Goal: Task Accomplishment & Management: Complete application form

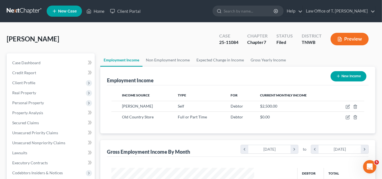
scroll to position [99, 154]
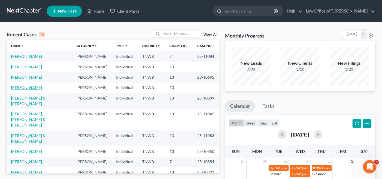
click at [33, 87] on link "[PERSON_NAME]" at bounding box center [26, 87] width 31 height 5
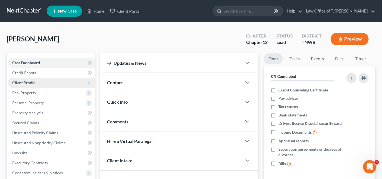
click at [31, 82] on span "Client Profile" at bounding box center [23, 82] width 23 height 5
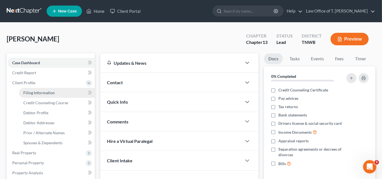
click at [36, 95] on link "Filing Information" at bounding box center [57, 93] width 76 height 10
select select "1"
select select "0"
select select "3"
select select "44"
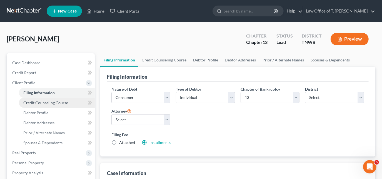
click at [31, 105] on link "Credit Counseling Course" at bounding box center [57, 103] width 76 height 10
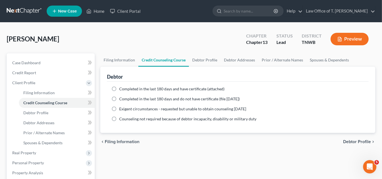
click at [128, 86] on span "Completed in the last 180 days and have certificate (attached)" at bounding box center [171, 88] width 105 height 5
click at [125, 86] on input "Completed in the last 180 days and have certificate (attached)" at bounding box center [123, 88] width 4 height 4
radio input "true"
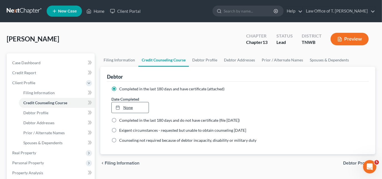
click at [121, 106] on div at bounding box center [120, 107] width 8 height 5
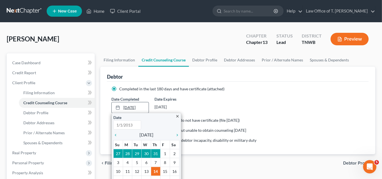
type input "8/14/2025"
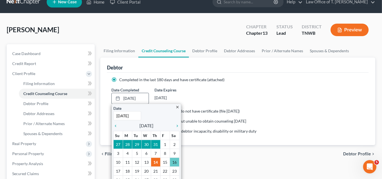
scroll to position [25, 0]
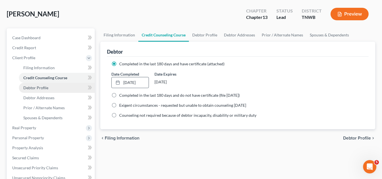
click at [43, 87] on span "Debtor Profile" at bounding box center [35, 87] width 25 height 5
select select "1"
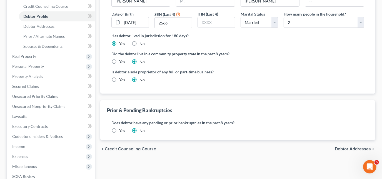
scroll to position [101, 0]
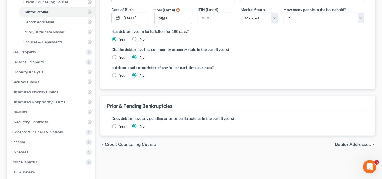
click at [119, 125] on label "Yes" at bounding box center [122, 126] width 6 height 6
click at [121, 125] on input "Yes" at bounding box center [123, 125] width 4 height 4
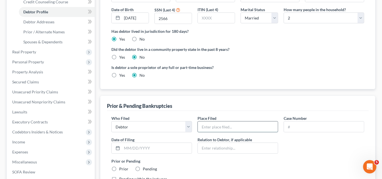
click at [215, 126] on input "text" at bounding box center [238, 126] width 80 height 11
type input "Western District of Tennessee"
click at [290, 128] on input "text" at bounding box center [324, 126] width 80 height 11
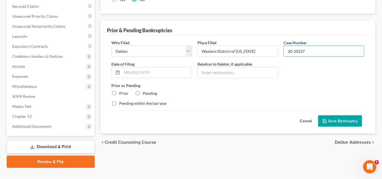
scroll to position [177, 0]
type input "20-10527"
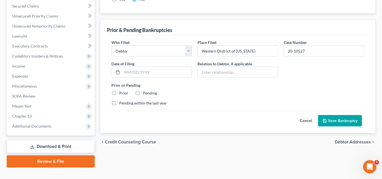
click at [119, 90] on label "Prior" at bounding box center [123, 93] width 9 height 6
click at [121, 90] on input "Prior" at bounding box center [123, 92] width 4 height 4
radio input "true"
click at [341, 120] on button "Save Bankruptcy" at bounding box center [340, 121] width 44 height 12
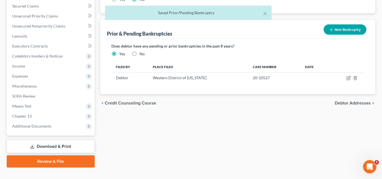
click at [347, 28] on button "New Bankruptcy" at bounding box center [345, 29] width 43 height 10
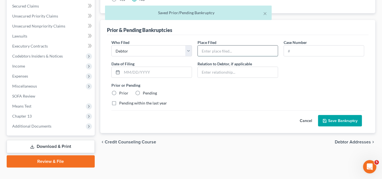
click at [231, 49] on input "text" at bounding box center [238, 51] width 80 height 11
type input "Western District of Tennessee"
click at [306, 47] on input "text" at bounding box center [324, 51] width 80 height 11
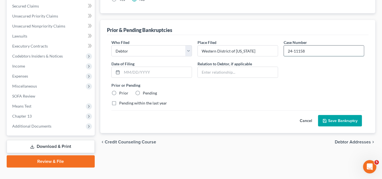
type input "24-11158"
type input "09/04/2024"
click at [119, 92] on label "Prior" at bounding box center [123, 93] width 9 height 6
click at [121, 92] on input "Prior" at bounding box center [123, 92] width 4 height 4
radio input "true"
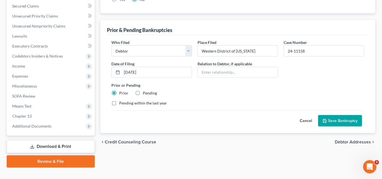
click at [119, 103] on label "Pending within the last year" at bounding box center [143, 103] width 48 height 6
click at [121, 103] on input "Pending within the last year" at bounding box center [123, 102] width 4 height 4
checkbox input "true"
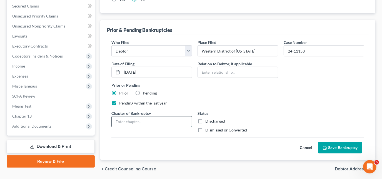
click at [150, 121] on input "text" at bounding box center [152, 121] width 80 height 11
type input "13"
click at [205, 128] on label "Dismissed or Converted" at bounding box center [226, 130] width 42 height 6
click at [208, 128] on input "Dismissed or Converted" at bounding box center [210, 129] width 4 height 4
checkbox input "true"
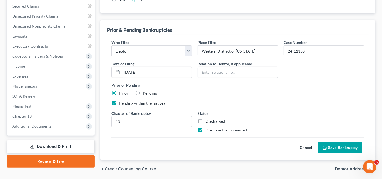
click at [331, 143] on button "Save Bankruptcy" at bounding box center [340, 148] width 44 height 12
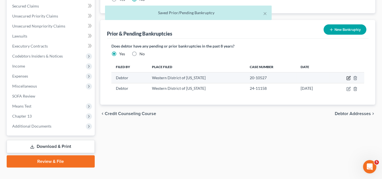
click at [348, 76] on icon "button" at bounding box center [349, 78] width 4 height 4
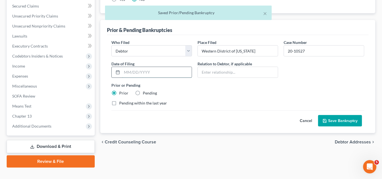
click at [161, 70] on input "text" at bounding box center [157, 72] width 70 height 11
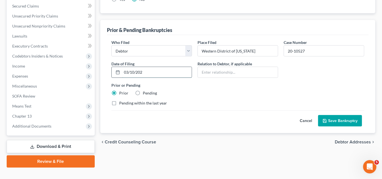
type input "03/10/2020"
drag, startPoint x: 355, startPoint y: 123, endPoint x: 349, endPoint y: 123, distance: 5.8
click at [354, 123] on button "Save Bankruptcy" at bounding box center [340, 121] width 44 height 12
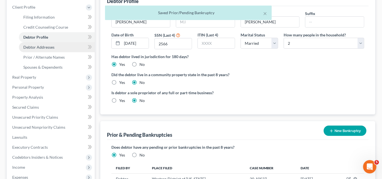
click at [41, 45] on span "Debtor Addresses" at bounding box center [38, 47] width 31 height 5
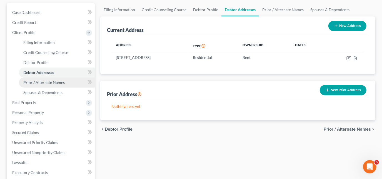
click at [46, 83] on span "Prior / Alternate Names" at bounding box center [43, 82] width 41 height 5
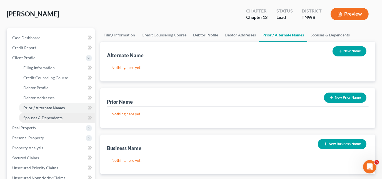
click at [51, 117] on span "Spouses & Dependents" at bounding box center [42, 117] width 39 height 5
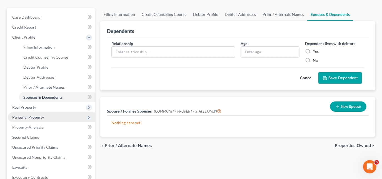
scroll to position [50, 0]
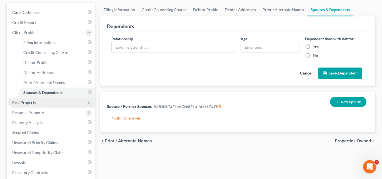
click at [29, 103] on span "Real Property" at bounding box center [24, 102] width 24 height 5
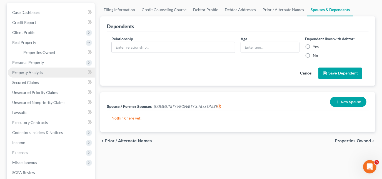
click at [35, 71] on span "Property Analysis" at bounding box center [27, 72] width 31 height 5
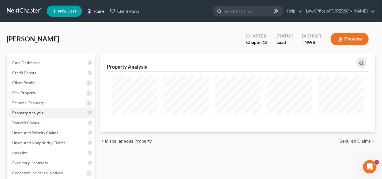
click at [93, 11] on link "Home" at bounding box center [96, 11] width 24 height 10
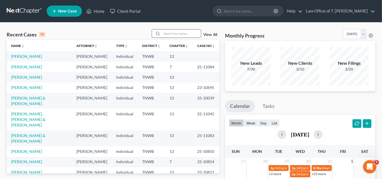
click at [176, 33] on input "search" at bounding box center [181, 33] width 39 height 8
type input "hairrell"
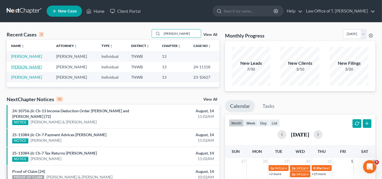
click at [31, 67] on link "[PERSON_NAME]" at bounding box center [26, 66] width 31 height 5
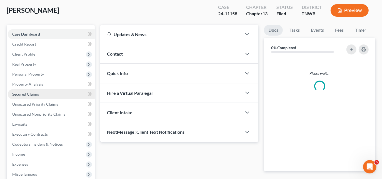
scroll to position [50, 0]
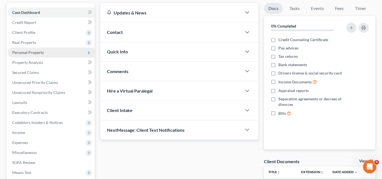
click at [29, 54] on span "Personal Property" at bounding box center [28, 52] width 32 height 5
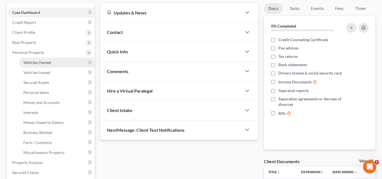
click at [31, 62] on span "Vehicles Owned" at bounding box center [37, 62] width 28 height 5
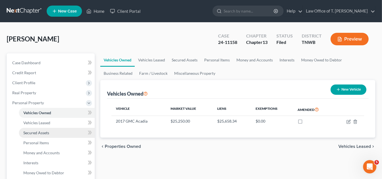
click at [38, 137] on link "Secured Assets" at bounding box center [57, 133] width 76 height 10
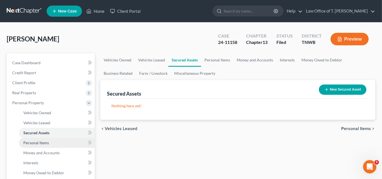
click at [39, 142] on span "Personal Items" at bounding box center [36, 142] width 26 height 5
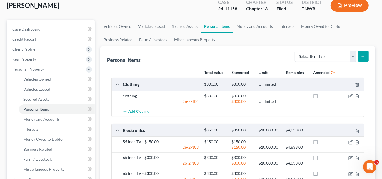
scroll to position [25, 0]
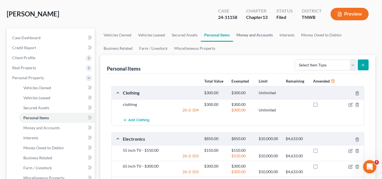
click at [256, 38] on link "Money and Accounts" at bounding box center [254, 34] width 43 height 13
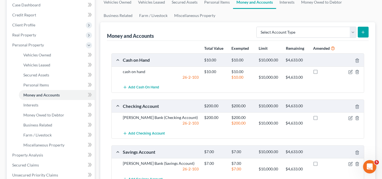
scroll to position [76, 0]
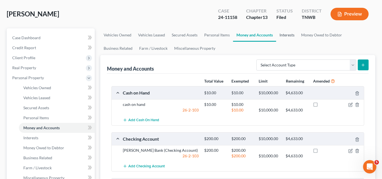
click at [285, 37] on link "Interests" at bounding box center [287, 34] width 22 height 13
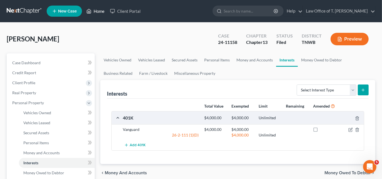
click at [98, 9] on link "Home" at bounding box center [96, 11] width 24 height 10
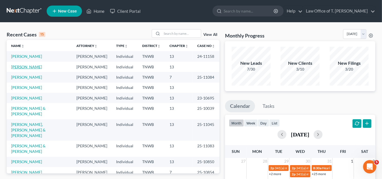
click at [34, 68] on link "[PERSON_NAME]" at bounding box center [26, 66] width 31 height 5
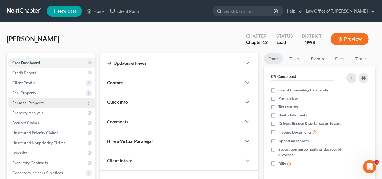
click at [28, 104] on span "Personal Property" at bounding box center [28, 102] width 32 height 5
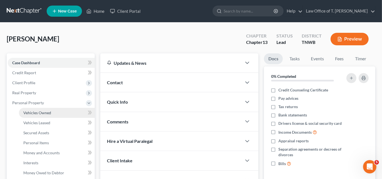
click at [46, 113] on span "Vehicles Owned" at bounding box center [37, 112] width 28 height 5
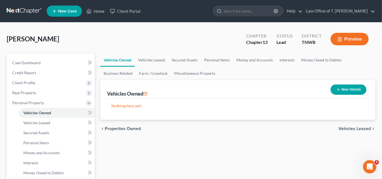
click at [344, 89] on button "New Vehicle" at bounding box center [349, 90] width 36 height 10
select select "0"
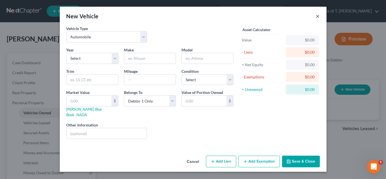
click at [316, 17] on button "×" at bounding box center [318, 16] width 4 height 7
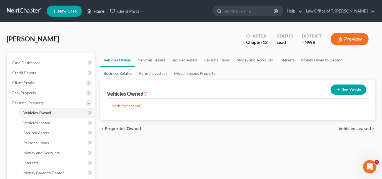
click at [99, 8] on link "Home" at bounding box center [96, 11] width 24 height 10
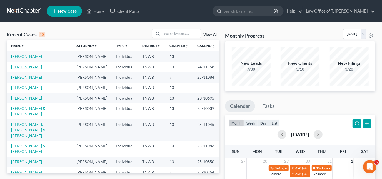
click at [30, 67] on link "[PERSON_NAME]" at bounding box center [26, 66] width 31 height 5
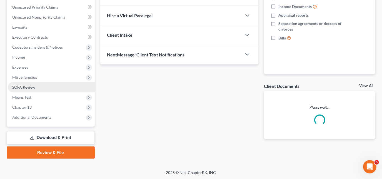
scroll to position [126, 0]
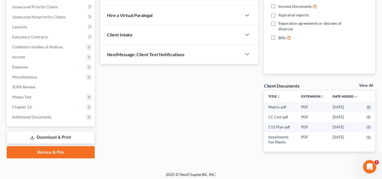
click at [58, 136] on link "Download & Print" at bounding box center [51, 137] width 88 height 13
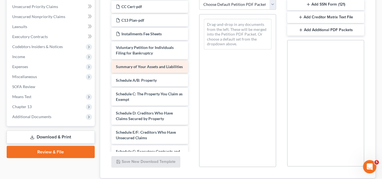
scroll to position [25, 0]
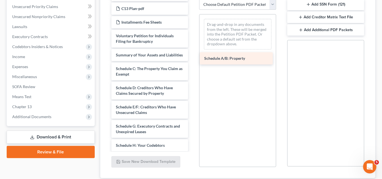
drag, startPoint x: 146, startPoint y: 73, endPoint x: 234, endPoint y: 58, distance: 89.9
click at [193, 58] on div "Schedule A/B: Property Matrix-pdf CC Cert-pdf C13 Plan-pdf Installments Fee She…" at bounding box center [150, 135] width 86 height 321
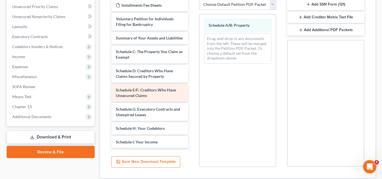
scroll to position [50, 0]
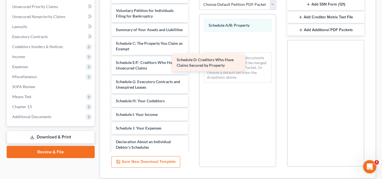
drag, startPoint x: 162, startPoint y: 72, endPoint x: 228, endPoint y: 63, distance: 67.1
click at [193, 63] on div "Schedule D: Creditors Who Have Claims Secured by Property Matrix-pdf CC Cert-pd…" at bounding box center [150, 101] width 86 height 302
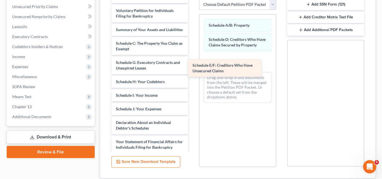
drag, startPoint x: 146, startPoint y: 73, endPoint x: 223, endPoint y: 71, distance: 76.8
click at [193, 71] on div "Schedule E/F: Creditors Who Have Unsecured Claims Matrix-pdf CC Cert-pdf C13 Pl…" at bounding box center [150, 91] width 86 height 283
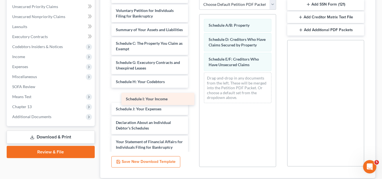
drag, startPoint x: 150, startPoint y: 100, endPoint x: 236, endPoint y: 87, distance: 86.3
click at [193, 87] on div "Schedule I: Your Income Matrix-pdf CC Cert-pdf C13 Plan-pdf Installments Fee Sh…" at bounding box center [150, 91] width 86 height 283
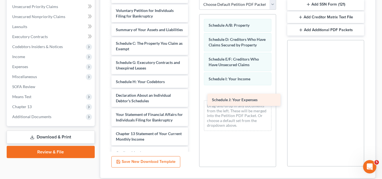
drag, startPoint x: 144, startPoint y: 101, endPoint x: 240, endPoint y: 101, distance: 96.2
click at [193, 101] on div "Schedule J: Your Expenses Matrix-pdf CC Cert-pdf C13 Plan-pdf Installments Fee …" at bounding box center [150, 77] width 86 height 255
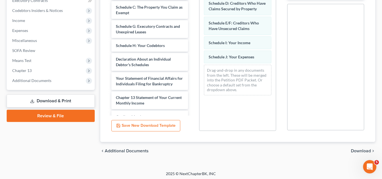
scroll to position [164, 0]
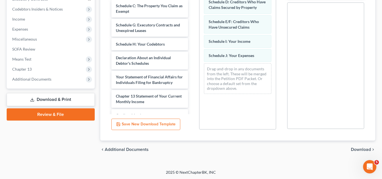
click at [355, 148] on span "Download" at bounding box center [361, 149] width 20 height 4
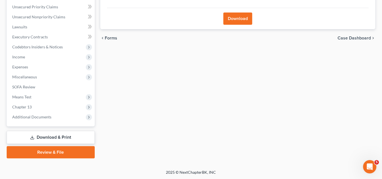
click at [248, 19] on button "Download" at bounding box center [238, 19] width 29 height 12
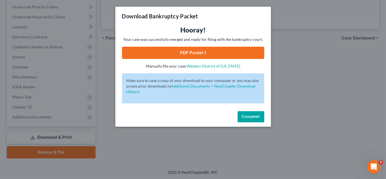
click at [215, 54] on link "PDF Packet 1" at bounding box center [193, 53] width 142 height 12
click at [258, 118] on span "Complete!" at bounding box center [251, 116] width 18 height 5
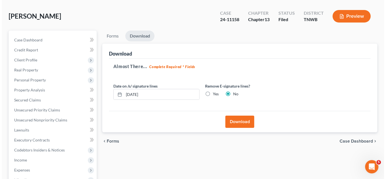
scroll to position [0, 0]
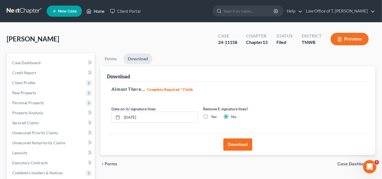
click at [96, 12] on link "Home" at bounding box center [96, 11] width 24 height 10
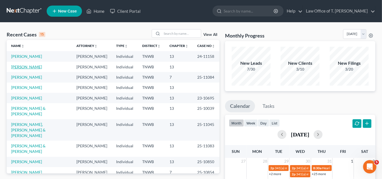
click at [36, 66] on link "[PERSON_NAME]" at bounding box center [26, 66] width 31 height 5
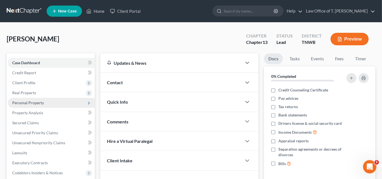
click at [32, 103] on span "Personal Property" at bounding box center [28, 102] width 32 height 5
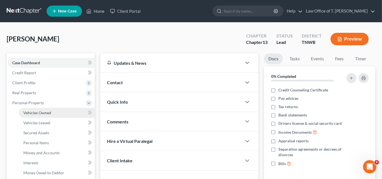
click at [39, 113] on span "Vehicles Owned" at bounding box center [37, 112] width 28 height 5
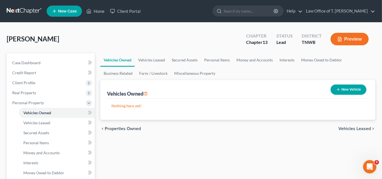
click at [345, 91] on button "New Vehicle" at bounding box center [349, 90] width 36 height 10
select select "0"
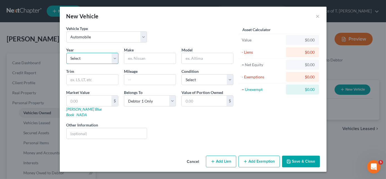
click at [98, 59] on select "Select 2026 2025 2024 2023 2022 2021 2020 2019 2018 2017 2016 2015 2014 2013 20…" at bounding box center [92, 58] width 52 height 11
click at [109, 59] on select "Select 2026 2025 2024 2023 2022 2021 2020 2019 2018 2017 2016 2015 2014 2013 20…" at bounding box center [92, 58] width 52 height 11
select select "9"
click at [66, 53] on select "Select 2026 2025 2024 2023 2022 2021 2020 2019 2018 2017 2016 2015 2014 2013 20…" at bounding box center [92, 58] width 52 height 11
click at [95, 76] on input "text" at bounding box center [92, 80] width 51 height 11
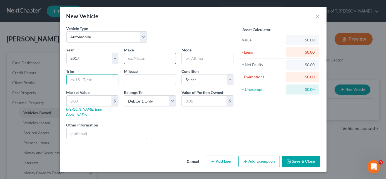
click at [138, 58] on input "text" at bounding box center [149, 58] width 51 height 11
type input "GMC"
type input "Acadia"
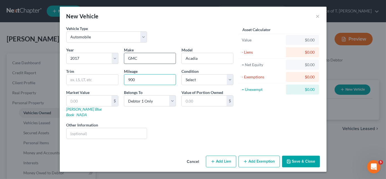
type input "90000"
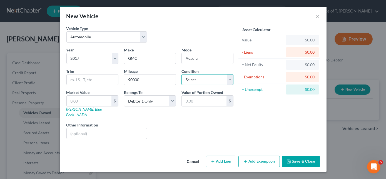
click at [227, 79] on select "Select Excellent Very Good Good Fair Poor" at bounding box center [208, 79] width 52 height 11
select select "2"
click at [182, 74] on select "Select Excellent Very Good Good Fair Poor" at bounding box center [208, 79] width 52 height 11
click at [106, 100] on input "text" at bounding box center [89, 101] width 45 height 11
type input "2"
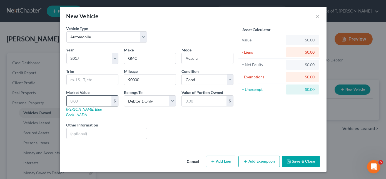
type input "2.00"
type input "25"
type input "25.00"
type input "252"
type input "252.00"
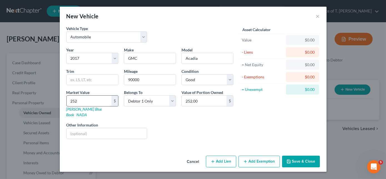
type input "2525"
type input "2,525.00"
type input "2,5250"
type input "25,250.00"
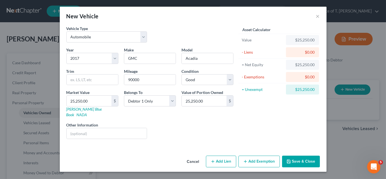
click at [216, 156] on button "Add Lien" at bounding box center [221, 162] width 30 height 12
select select "0"
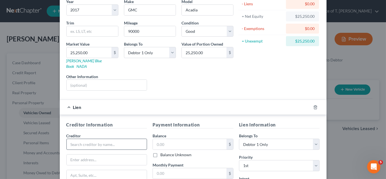
scroll to position [50, 0]
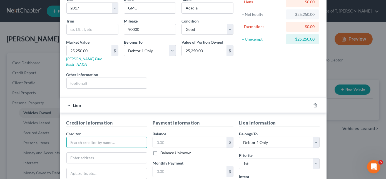
click at [109, 137] on input "text" at bounding box center [106, 142] width 81 height 11
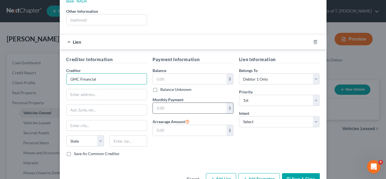
scroll to position [123, 0]
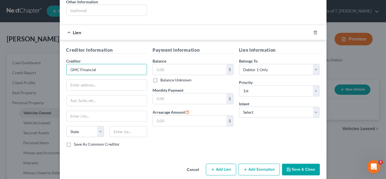
drag, startPoint x: 100, startPoint y: 65, endPoint x: 60, endPoint y: 65, distance: 40.0
click at [70, 65] on input "GMC Financial" at bounding box center [106, 69] width 81 height 11
type input "G"
type input "Americredit Financial Services, Inc."
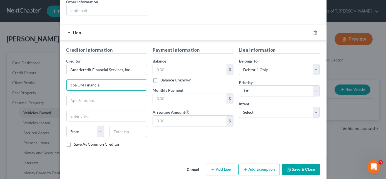
type input "dba GM Financial"
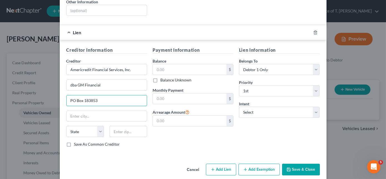
type input "PO Box 183853"
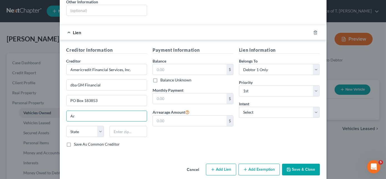
type input "Arlington"
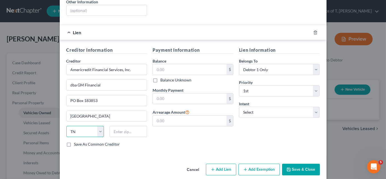
select select "45"
type input "76096"
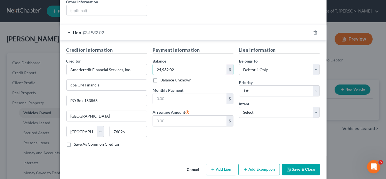
type input "24,932.02"
click at [252, 165] on button "Add Exemption" at bounding box center [259, 170] width 41 height 12
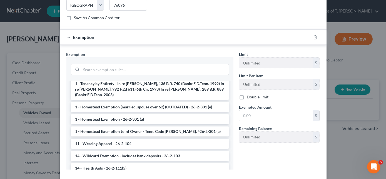
scroll to position [50, 0]
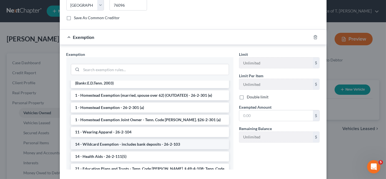
click at [97, 139] on li "14 - Wildcard Exemption - includes bank deposits - 26-2-103" at bounding box center [150, 144] width 158 height 10
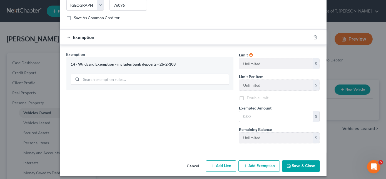
scroll to position [245, 0]
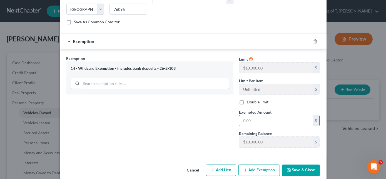
click at [260, 116] on input "text" at bounding box center [276, 120] width 74 height 11
type input "317.98"
click at [307, 165] on button "Save & Close" at bounding box center [301, 171] width 38 height 12
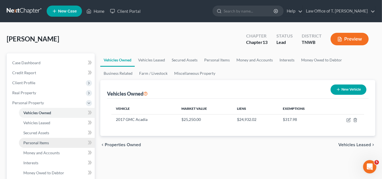
click at [41, 142] on span "Personal Items" at bounding box center [36, 142] width 26 height 5
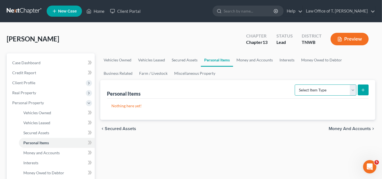
click at [355, 90] on select "Select Item Type Clothing Collectibles Of Value Electronics Firearms Household …" at bounding box center [326, 90] width 62 height 11
select select "household_goods"
click at [296, 85] on select "Select Item Type Clothing Collectibles Of Value Electronics Firearms Household …" at bounding box center [326, 90] width 62 height 11
click at [361, 87] on button "submit" at bounding box center [363, 90] width 11 height 11
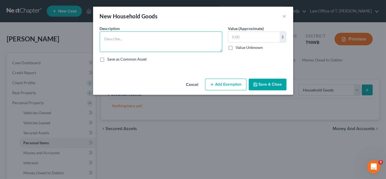
click at [124, 43] on textarea at bounding box center [161, 41] width 123 height 21
type textarea "misc household goods and furniture"
type input "4,000.00"
click at [234, 83] on button "Add Exemption" at bounding box center [225, 85] width 41 height 12
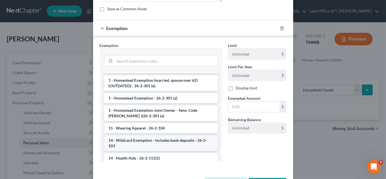
scroll to position [101, 0]
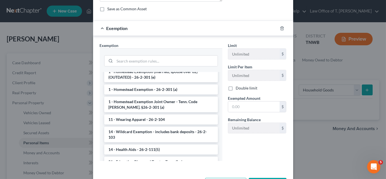
drag, startPoint x: 132, startPoint y: 128, endPoint x: 168, endPoint y: 125, distance: 36.8
click at [132, 128] on li "14 - Wildcard Exemption - includes bank deposits - 26-2-103" at bounding box center [161, 135] width 114 height 16
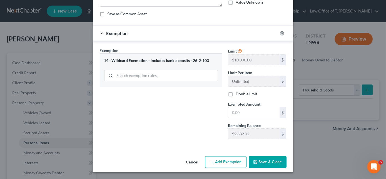
scroll to position [44, 0]
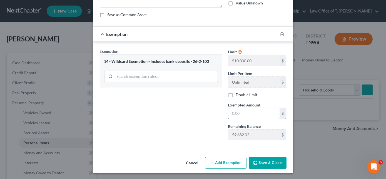
click at [246, 113] on input "text" at bounding box center [253, 113] width 51 height 11
type input "4,000.00"
click at [265, 163] on button "Save & Close" at bounding box center [268, 163] width 38 height 12
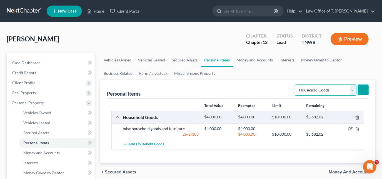
click at [354, 91] on select "Select Item Type Clothing Collectibles Of Value Electronics Firearms Household …" at bounding box center [326, 90] width 62 height 11
select select "electronics"
click at [296, 85] on select "Select Item Type Clothing Collectibles Of Value Electronics Firearms Household …" at bounding box center [326, 90] width 62 height 11
click at [364, 90] on line "submit" at bounding box center [363, 90] width 3 height 0
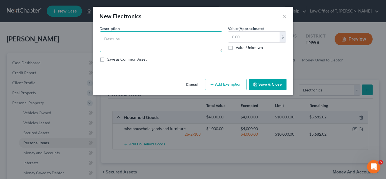
click at [133, 37] on textarea at bounding box center [161, 41] width 123 height 21
type textarea "55 inch TV - $150.00 65 inch TV - $300.00 65 inch TV - $300.00 55 inch TV - $10…"
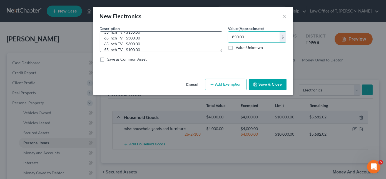
type input "850.00"
click at [227, 82] on button "Add Exemption" at bounding box center [225, 85] width 41 height 12
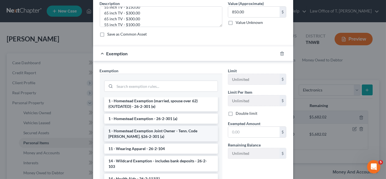
scroll to position [76, 0]
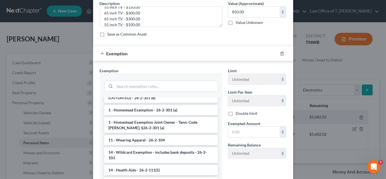
drag, startPoint x: 131, startPoint y: 148, endPoint x: 173, endPoint y: 140, distance: 43.2
click at [132, 148] on li "14 - Wildcard Exemption - includes bank deposits - 26-2-103" at bounding box center [161, 155] width 114 height 16
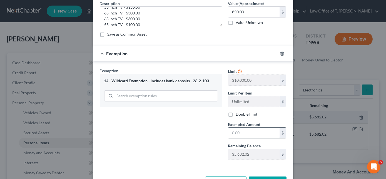
click at [250, 133] on input "text" at bounding box center [253, 133] width 51 height 11
type input "850.00"
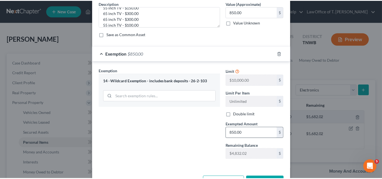
scroll to position [33, 0]
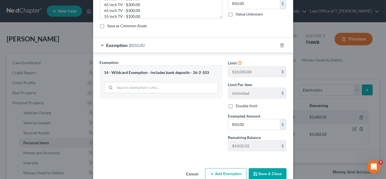
click at [266, 174] on button "Save & Close" at bounding box center [268, 174] width 38 height 12
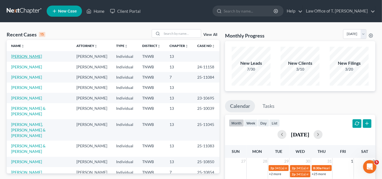
click at [35, 56] on link "[PERSON_NAME]" at bounding box center [26, 56] width 31 height 5
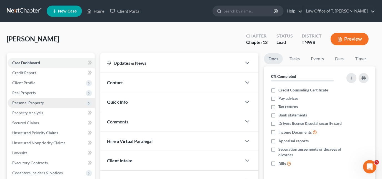
click at [37, 101] on span "Personal Property" at bounding box center [28, 102] width 32 height 5
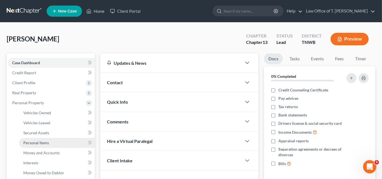
click at [45, 141] on span "Personal Items" at bounding box center [36, 142] width 26 height 5
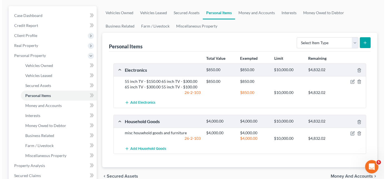
scroll to position [50, 0]
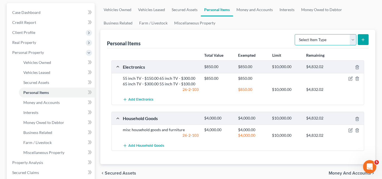
click at [353, 41] on select "Select Item Type Clothing Collectibles Of Value Electronics Firearms Household …" at bounding box center [326, 39] width 62 height 11
select select "clothing"
click at [296, 34] on select "Select Item Type Clothing Collectibles Of Value Electronics Firearms Household …" at bounding box center [326, 39] width 62 height 11
click at [365, 38] on icon "submit" at bounding box center [363, 40] width 4 height 4
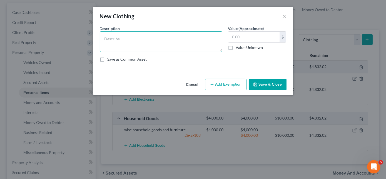
click at [165, 37] on textarea at bounding box center [161, 41] width 123 height 21
type textarea "clothing"
click at [242, 35] on input "300" at bounding box center [253, 37] width 51 height 11
type input "300.00"
click at [227, 84] on button "Add Exemption" at bounding box center [225, 85] width 41 height 12
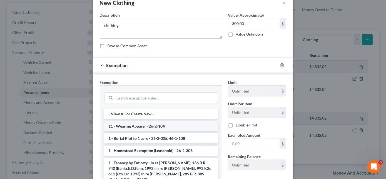
scroll to position [25, 0]
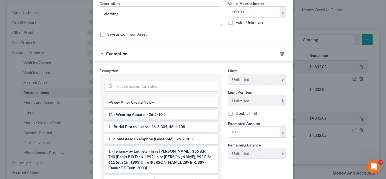
click at [135, 115] on li "11 - Wearing Apparel - 26-2-104" at bounding box center [161, 115] width 114 height 10
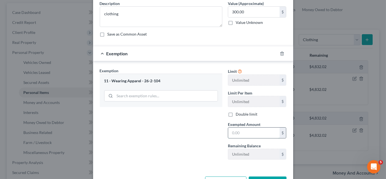
click at [250, 131] on input "text" at bounding box center [253, 133] width 51 height 11
type input "300.00"
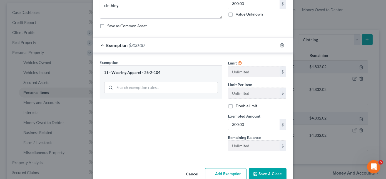
click at [261, 172] on button "Save & Close" at bounding box center [268, 174] width 38 height 12
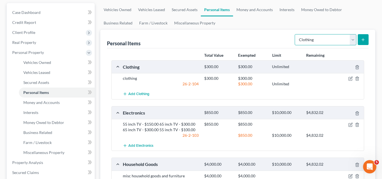
click at [352, 41] on select "Select Item Type Clothing Collectibles Of Value Electronics Firearms Household …" at bounding box center [326, 39] width 62 height 11
select select "jewelry"
click at [296, 34] on select "Select Item Type Clothing Collectibles Of Value Electronics Firearms Household …" at bounding box center [326, 39] width 62 height 11
click at [367, 39] on button "submit" at bounding box center [363, 39] width 11 height 11
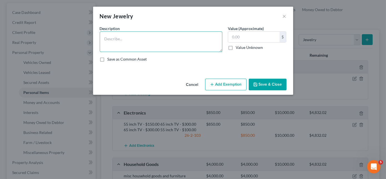
click at [140, 41] on textarea at bounding box center [161, 41] width 123 height 21
type textarea "wedding set"
type input "200.00"
click at [222, 85] on button "Add Exemption" at bounding box center [225, 85] width 41 height 12
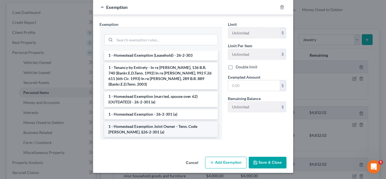
scroll to position [50, 0]
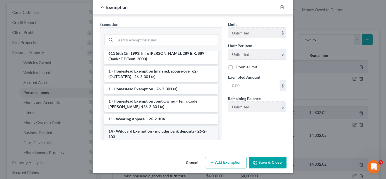
click at [135, 126] on li "14 - Wildcard Exemption - includes bank deposits - 26-2-103" at bounding box center [161, 134] width 114 height 16
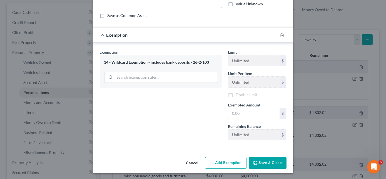
scroll to position [44, 0]
click at [249, 111] on input "text" at bounding box center [253, 113] width 51 height 11
type input "200.00"
drag, startPoint x: 269, startPoint y: 165, endPoint x: 273, endPoint y: 159, distance: 6.9
click at [269, 165] on button "Save & Close" at bounding box center [268, 163] width 38 height 12
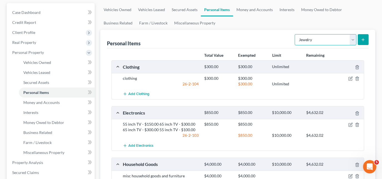
click at [352, 36] on select "Select Item Type Clothing Collectibles Of Value Electronics Firearms Household …" at bounding box center [326, 39] width 62 height 11
select select "pets"
click at [296, 34] on select "Select Item Type Clothing Collectibles Of Value Electronics Firearms Household …" at bounding box center [326, 39] width 62 height 11
click at [368, 37] on button "submit" at bounding box center [363, 39] width 11 height 11
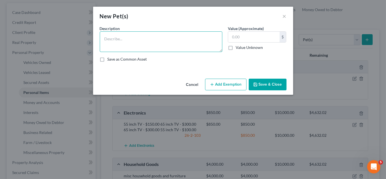
click at [158, 44] on textarea at bounding box center [161, 41] width 123 height 21
type textarea "c"
type textarea "2 cats"
type input "100.00"
click at [244, 81] on button "Add Exemption" at bounding box center [225, 85] width 41 height 12
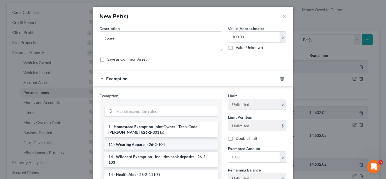
scroll to position [101, 0]
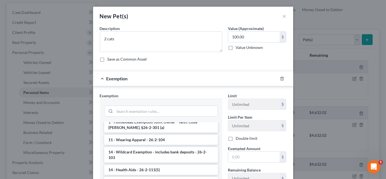
drag, startPoint x: 140, startPoint y: 150, endPoint x: 145, endPoint y: 150, distance: 4.8
click at [140, 150] on li "14 - Wildcard Exemption - includes bank deposits - 26-2-103" at bounding box center [161, 155] width 114 height 16
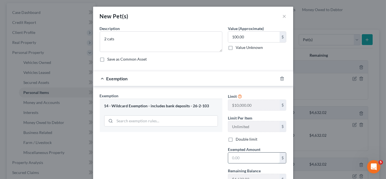
click at [240, 158] on input "text" at bounding box center [253, 158] width 51 height 11
type input "100.00"
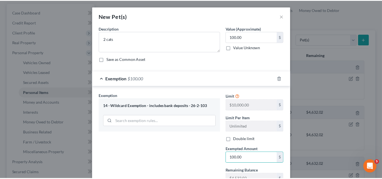
scroll to position [44, 0]
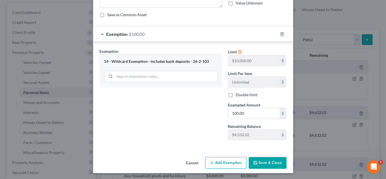
click at [267, 163] on button "Save & Close" at bounding box center [268, 163] width 38 height 12
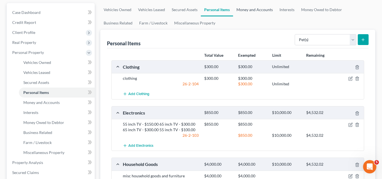
drag, startPoint x: 245, startPoint y: 9, endPoint x: 250, endPoint y: 9, distance: 4.2
click at [245, 9] on link "Money and Accounts" at bounding box center [254, 9] width 43 height 13
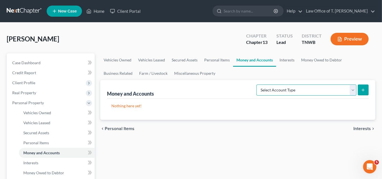
click at [353, 89] on select "Select Account Type Brokerage Cash on Hand Certificates of Deposit Checking Acc…" at bounding box center [307, 90] width 100 height 11
select select "checking"
click at [258, 85] on select "Select Account Type Brokerage Cash on Hand Certificates of Deposit Checking Acc…" at bounding box center [307, 90] width 100 height 11
click at [364, 87] on button "submit" at bounding box center [363, 90] width 11 height 11
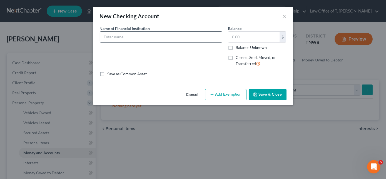
click at [176, 39] on input "text" at bounding box center [161, 37] width 122 height 11
type input "[PERSON_NAME] Bank"
type input "2"
type input "150.00"
click at [219, 95] on button "Add Exemption" at bounding box center [225, 95] width 41 height 12
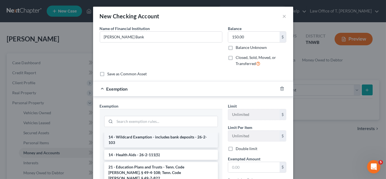
scroll to position [101, 0]
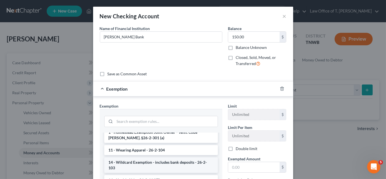
click at [141, 157] on li "14 - Wildcard Exemption - includes bank deposits - 26-2-103" at bounding box center [161, 165] width 114 height 16
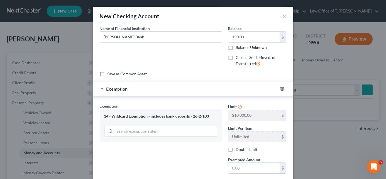
drag, startPoint x: 240, startPoint y: 168, endPoint x: 245, endPoint y: 170, distance: 5.3
click at [240, 168] on input "text" at bounding box center [253, 168] width 51 height 11
type input "150.00"
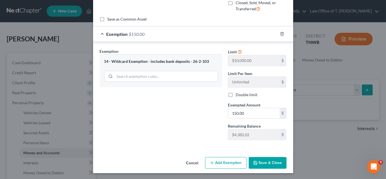
click at [263, 162] on button "Save & Close" at bounding box center [268, 163] width 38 height 12
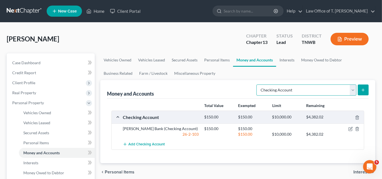
click at [354, 88] on select "Select Account Type Brokerage Cash on Hand Certificates of Deposit Checking Acc…" at bounding box center [307, 90] width 100 height 11
select select "savings"
click at [258, 85] on select "Select Account Type Brokerage Cash on Hand Certificates of Deposit Checking Acc…" at bounding box center [307, 90] width 100 height 11
click at [362, 86] on button "submit" at bounding box center [363, 90] width 11 height 11
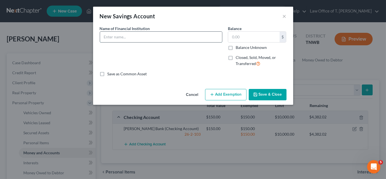
click at [154, 40] on input "text" at bounding box center [161, 37] width 122 height 11
type input "[PERSON_NAME] Bank"
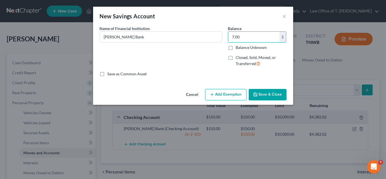
type input "7.00"
click at [223, 93] on button "Add Exemption" at bounding box center [225, 95] width 41 height 12
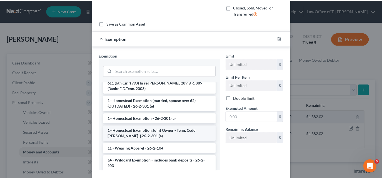
scroll to position [76, 0]
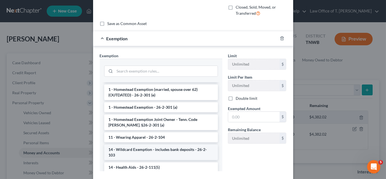
click at [132, 145] on li "14 - Wildcard Exemption - includes bank deposits - 26-2-103" at bounding box center [161, 153] width 114 height 16
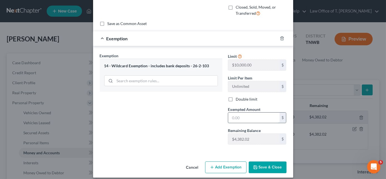
click at [236, 118] on input "text" at bounding box center [253, 118] width 51 height 11
type input "7.00"
click at [269, 167] on button "Save & Close" at bounding box center [268, 168] width 38 height 12
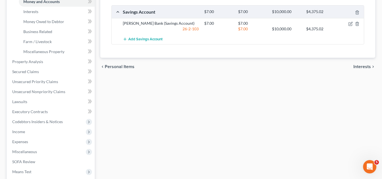
scroll to position [152, 0]
click at [35, 71] on span "Secured Claims" at bounding box center [25, 71] width 27 height 5
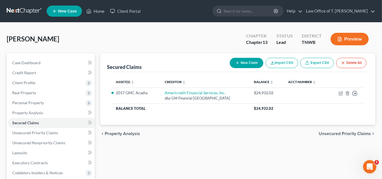
click at [249, 64] on button "New Claim" at bounding box center [247, 63] width 34 height 10
select select "0"
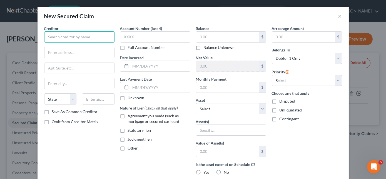
click at [88, 38] on input "text" at bounding box center [79, 36] width 70 height 11
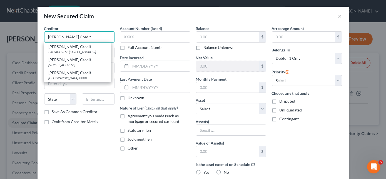
type input "[PERSON_NAME] Credit"
type input "BAD ADDRESS"
type input "[STREET_ADDRESS]"
type input "[PERSON_NAME]"
select select "44"
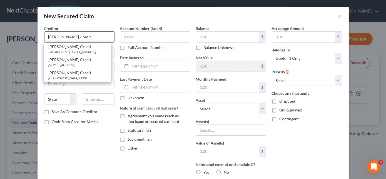
type input "38305-0000"
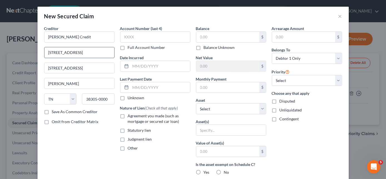
type input "[STREET_ADDRESS]"
click at [217, 38] on input "text" at bounding box center [227, 37] width 63 height 11
type input "1,930.73"
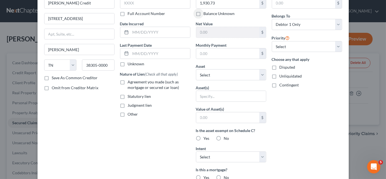
scroll to position [25, 0]
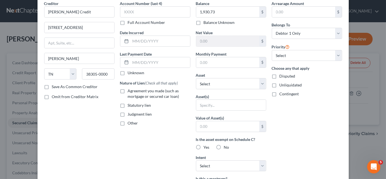
click at [128, 90] on label "Agreement you made (such as mortgage or secured car loan)" at bounding box center [159, 93] width 63 height 11
click at [130, 90] on input "Agreement you made (such as mortgage or secured car loan)" at bounding box center [132, 90] width 4 height 4
checkbox input "true"
click at [259, 84] on select "Select Other Multiple Assets Electronics - 55 inch TV - $150.00 65 inch TV - $3…" at bounding box center [231, 83] width 70 height 11
select select "3"
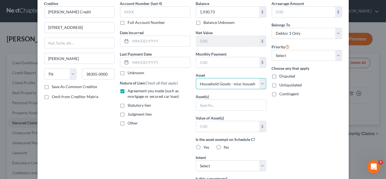
click at [196, 78] on select "Select Other Multiple Assets Electronics - 55 inch TV - $150.00 65 inch TV - $3…" at bounding box center [231, 83] width 70 height 11
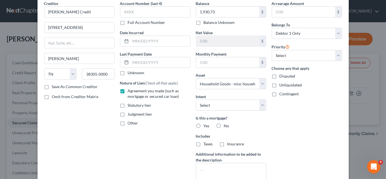
click at [224, 125] on label "No" at bounding box center [226, 126] width 5 height 6
click at [226, 125] on input "No" at bounding box center [228, 125] width 4 height 4
radio input "true"
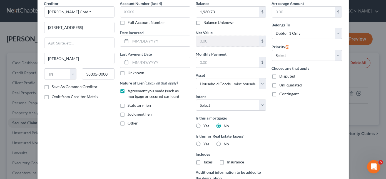
click at [224, 143] on label "No" at bounding box center [226, 144] width 5 height 6
click at [226, 143] on input "No" at bounding box center [228, 143] width 4 height 4
radio input "true"
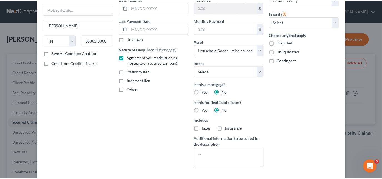
scroll to position [86, 0]
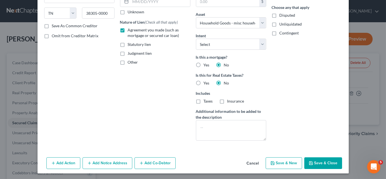
click at [311, 161] on icon "button" at bounding box center [311, 163] width 4 height 4
select select
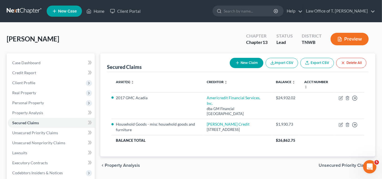
click at [250, 65] on button "New Claim" at bounding box center [247, 63] width 34 height 10
select select "0"
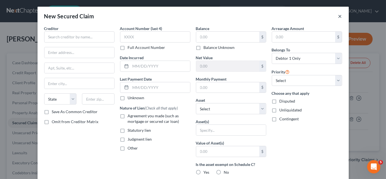
click at [339, 18] on button "×" at bounding box center [340, 16] width 4 height 7
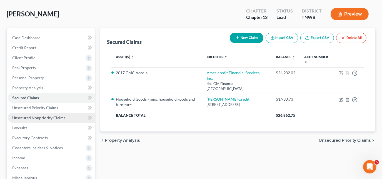
click at [37, 117] on span "Unsecured Nonpriority Claims" at bounding box center [38, 117] width 53 height 5
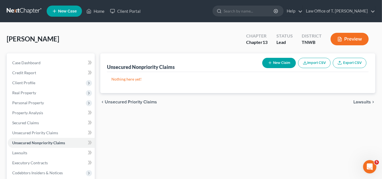
click at [275, 62] on button "New Claim" at bounding box center [279, 63] width 34 height 10
select select "0"
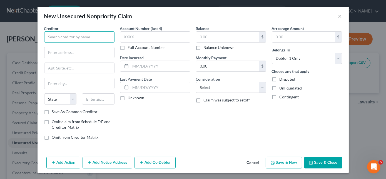
click at [98, 39] on input "text" at bounding box center [79, 36] width 70 height 11
type input "Advance America Clarity Services, Inc."
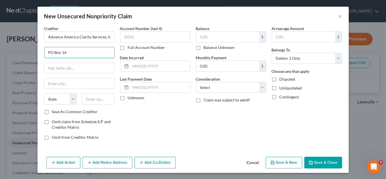
type input "PO Box 16"
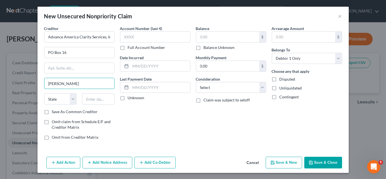
type input "[PERSON_NAME]"
select select "45"
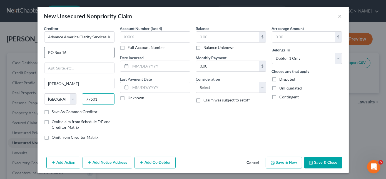
type input "77501"
type input "[GEOGRAPHIC_DATA]"
type input "4641"
type input "1,560.00"
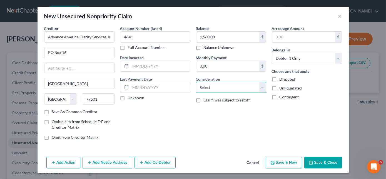
click at [212, 88] on select "Select Cable / Satellite Services Collection Agency Credit Card Debt Debt Couns…" at bounding box center [231, 87] width 70 height 11
select select "10"
click at [196, 82] on select "Select Cable / Satellite Services Collection Agency Credit Card Debt Debt Couns…" at bounding box center [231, 87] width 70 height 11
click at [290, 159] on button "Save & New" at bounding box center [284, 163] width 36 height 12
select select "0"
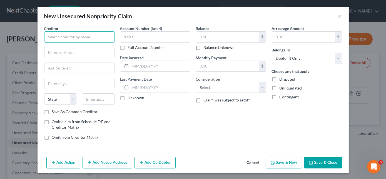
drag, startPoint x: 103, startPoint y: 36, endPoint x: 103, endPoint y: 28, distance: 8.6
click at [103, 36] on input "text" at bounding box center [79, 36] width 70 height 11
type input "Affirm Loans Evolve Bank & Trust"
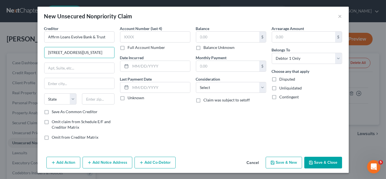
type input "[STREET_ADDRESS][US_STATE]"
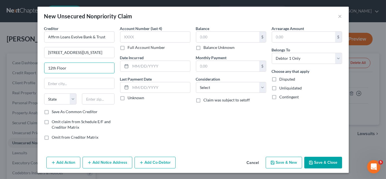
type input "12th Floor"
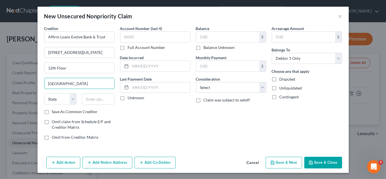
type input "[GEOGRAPHIC_DATA]"
select select "4"
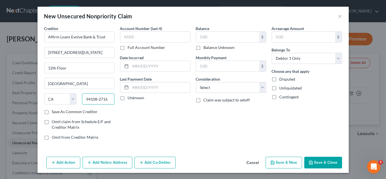
type input "94108-2716"
type input "2,906.10"
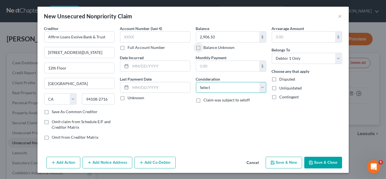
click at [245, 88] on select "Select Cable / Satellite Services Collection Agency Credit Card Debt Debt Couns…" at bounding box center [231, 87] width 70 height 11
select select "10"
click at [196, 82] on select "Select Cable / Satellite Services Collection Agency Credit Card Debt Debt Couns…" at bounding box center [231, 87] width 70 height 11
click at [286, 158] on button "Save & New" at bounding box center [284, 163] width 36 height 12
select select "0"
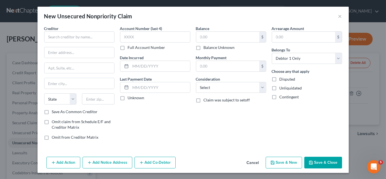
type input "0.00"
click at [73, 35] on input "text" at bounding box center [79, 36] width 70 height 11
type input "A"
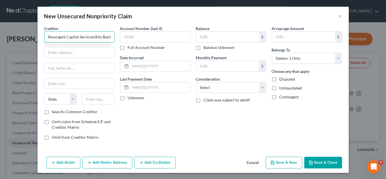
scroll to position [0, 1]
type input "Resurgent Capital Services/Ally Bank"
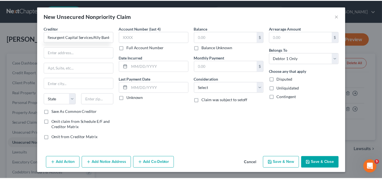
scroll to position [0, 0]
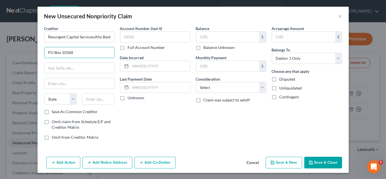
type input "PO Box 10368"
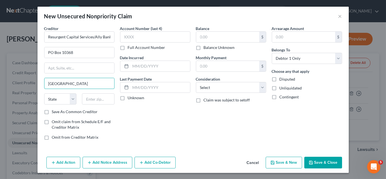
type input "[GEOGRAPHIC_DATA]"
select select "42"
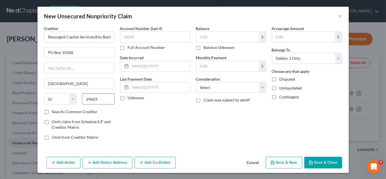
type input "29603"
click at [206, 36] on input "text" at bounding box center [227, 37] width 63 height 11
type input "100.00"
click at [227, 85] on select "Select Cable / Satellite Services Collection Agency Credit Card Debt Debt Couns…" at bounding box center [231, 87] width 70 height 11
select select "1"
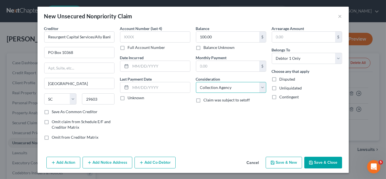
click at [196, 82] on select "Select Cable / Satellite Services Collection Agency Credit Card Debt Debt Couns…" at bounding box center [231, 87] width 70 height 11
click at [289, 164] on button "Save & New" at bounding box center [284, 163] width 36 height 12
select select "0"
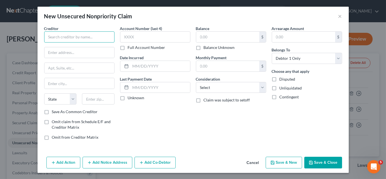
click at [101, 39] on input "text" at bounding box center [79, 36] width 70 height 11
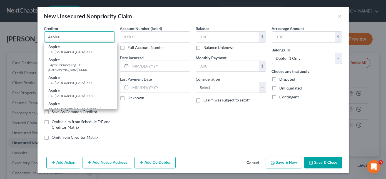
type input "Aspire"
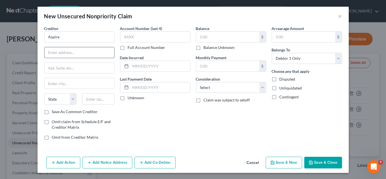
click at [96, 50] on input "text" at bounding box center [79, 52] width 70 height 11
type input "PO Box 659701"
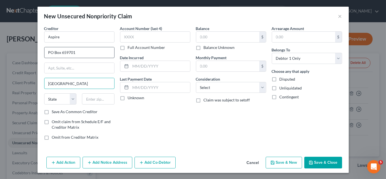
type input "[GEOGRAPHIC_DATA]"
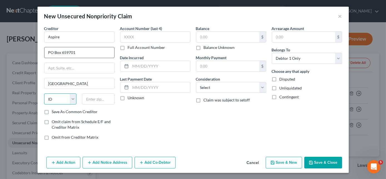
select select "16"
type input "50265"
type input "5421"
type input "513.88"
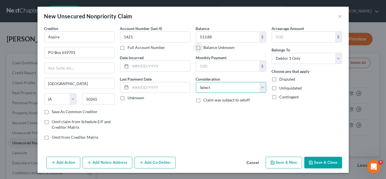
click at [231, 86] on select "Select Cable / Satellite Services Collection Agency Credit Card Debt Debt Couns…" at bounding box center [231, 87] width 70 height 11
select select "2"
click at [196, 82] on select "Select Cable / Satellite Services Collection Agency Credit Card Debt Debt Couns…" at bounding box center [231, 87] width 70 height 11
click at [279, 162] on button "Save & New" at bounding box center [284, 163] width 36 height 12
select select "0"
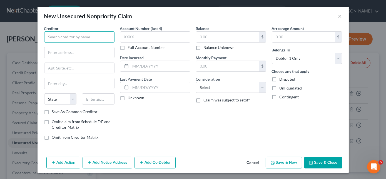
click at [105, 37] on input "text" at bounding box center [79, 36] width 70 height 11
type input "Aspire"
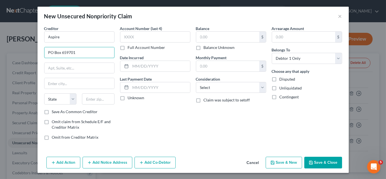
type input "PO Box 659701"
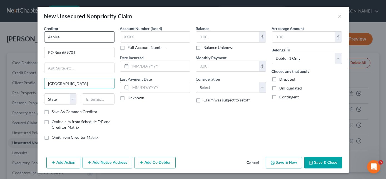
type input "[GEOGRAPHIC_DATA]"
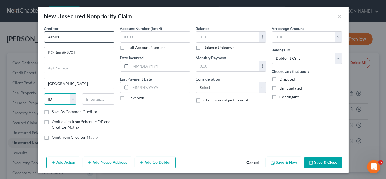
select select "16"
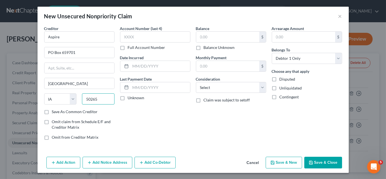
type input "50265"
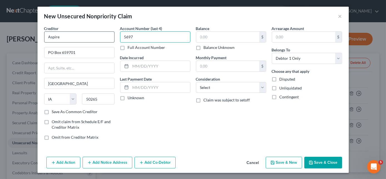
type input "5697"
type input "2,202.26"
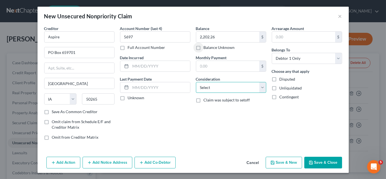
click at [220, 86] on select "Select Cable / Satellite Services Collection Agency Credit Card Debt Debt Couns…" at bounding box center [231, 87] width 70 height 11
select select "2"
click at [196, 82] on select "Select Cable / Satellite Services Collection Agency Credit Card Debt Debt Couns…" at bounding box center [231, 87] width 70 height 11
click at [292, 164] on button "Save & New" at bounding box center [284, 163] width 36 height 12
select select "0"
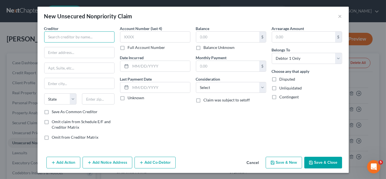
click at [100, 41] on input "text" at bounding box center [79, 36] width 70 height 11
type input "Avant"
type input "[STREET_ADDRESS]"
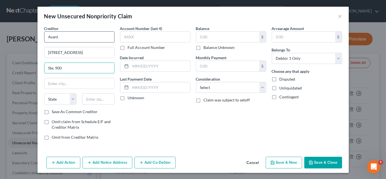
type input "Ste. 900"
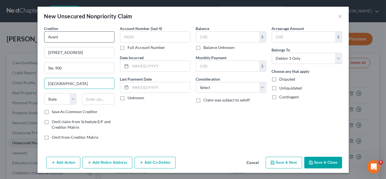
type input "[GEOGRAPHIC_DATA]"
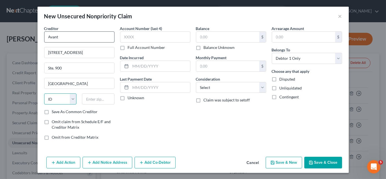
select select "14"
type input "60654"
type input "6171"
type input "753.29"
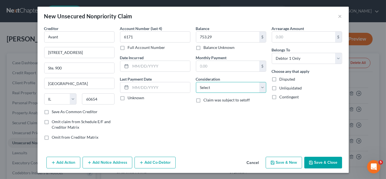
click at [214, 88] on select "Select Cable / Satellite Services Collection Agency Credit Card Debt Debt Couns…" at bounding box center [231, 87] width 70 height 11
select select "10"
click at [196, 82] on select "Select Cable / Satellite Services Collection Agency Credit Card Debt Debt Couns…" at bounding box center [231, 87] width 70 height 11
click at [284, 158] on button "Save & New" at bounding box center [284, 163] width 36 height 12
select select "0"
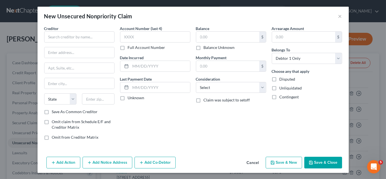
click at [81, 43] on div "Creditor * State [US_STATE] AK AR AZ CA CO [GEOGRAPHIC_DATA] DE DC [GEOGRAPHIC_…" at bounding box center [79, 67] width 70 height 83
click at [81, 38] on input "text" at bounding box center [79, 36] width 70 height 11
type input "Capital One Bank"
type input "1680 Capital One Dr"
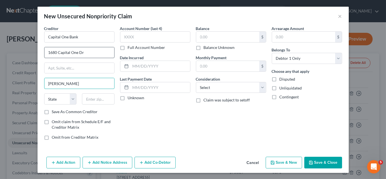
type input "[PERSON_NAME]"
select select "48"
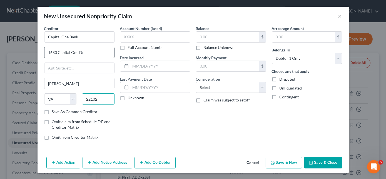
type input "22102"
type input "8006"
type input "7"
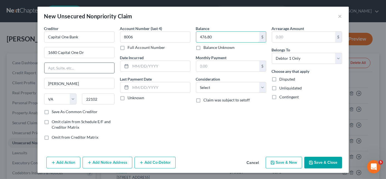
type input "476.80"
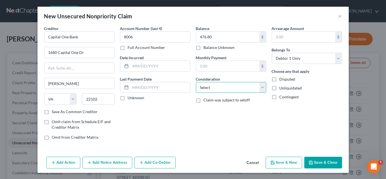
click at [231, 86] on select "Select Cable / Satellite Services Collection Agency Credit Card Debt Debt Couns…" at bounding box center [231, 87] width 70 height 11
select select "2"
click at [196, 82] on select "Select Cable / Satellite Services Collection Agency Credit Card Debt Debt Couns…" at bounding box center [231, 87] width 70 height 11
click at [315, 164] on button "Save & Close" at bounding box center [323, 163] width 38 height 12
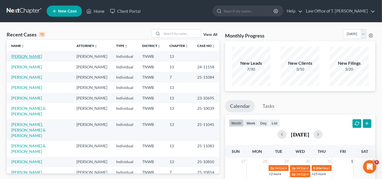
click at [35, 56] on link "[PERSON_NAME]" at bounding box center [26, 56] width 31 height 5
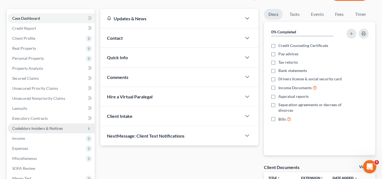
scroll to position [50, 0]
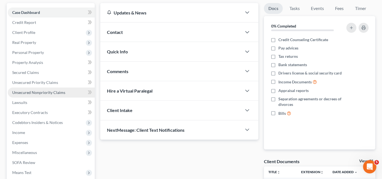
click at [37, 93] on span "Unsecured Nonpriority Claims" at bounding box center [38, 92] width 53 height 5
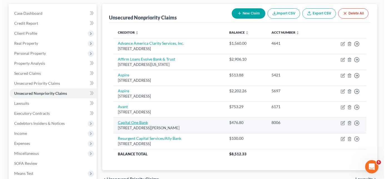
scroll to position [50, 0]
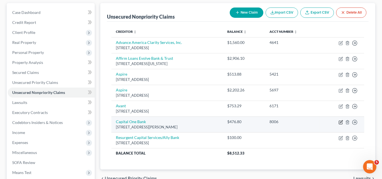
click at [341, 122] on icon "button" at bounding box center [341, 122] width 4 height 4
select select "48"
select select "2"
select select "0"
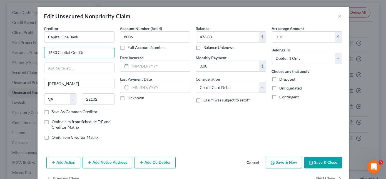
drag, startPoint x: 47, startPoint y: 48, endPoint x: 31, endPoint y: 48, distance: 15.6
click at [31, 48] on div "Edit Unsecured Nonpriority Claim × Creditor * Capital One Bank 1680 Capital One…" at bounding box center [193, 89] width 386 height 179
type input "PO Box 71083"
type input "Charlotte"
select select "28"
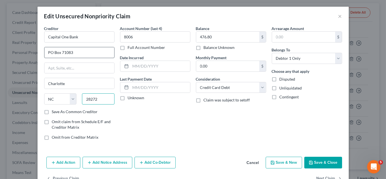
type input "28272"
click at [314, 160] on button "Save & Close" at bounding box center [323, 163] width 38 height 12
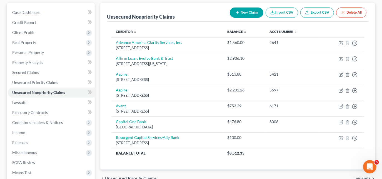
click at [245, 14] on button "New Claim" at bounding box center [247, 13] width 34 height 10
select select "0"
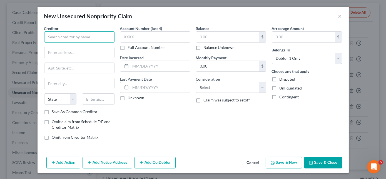
click at [99, 37] on input "text" at bounding box center [79, 36] width 70 height 11
type input "c"
type input "Capital One Bank"
type input "PO Box 71083"
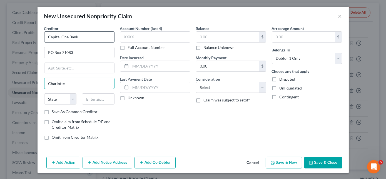
type input "Charlotte"
select select "28"
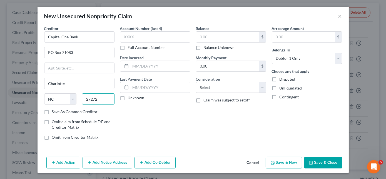
drag, startPoint x: 100, startPoint y: 98, endPoint x: 88, endPoint y: 98, distance: 12.0
click at [88, 98] on input "27272" at bounding box center [98, 98] width 33 height 11
type input "28272"
type input "0484"
type input "1,846.83"
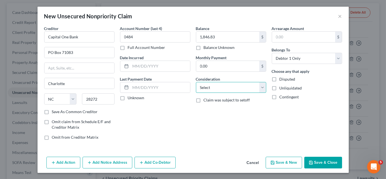
click at [216, 87] on select "Select Cable / Satellite Services Collection Agency Credit Card Debt Debt Couns…" at bounding box center [231, 87] width 70 height 11
select select "2"
click at [196, 82] on select "Select Cable / Satellite Services Collection Agency Credit Card Debt Debt Couns…" at bounding box center [231, 87] width 70 height 11
click at [298, 161] on button "Save & New" at bounding box center [284, 163] width 36 height 12
select select "0"
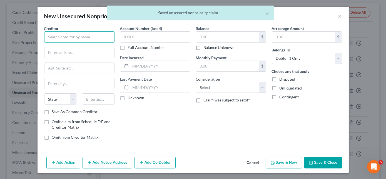
click at [74, 41] on input "text" at bounding box center [79, 36] width 70 height 11
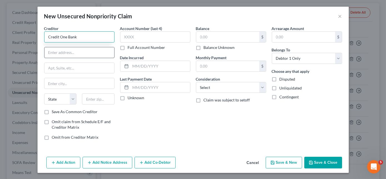
type input "Credit One Bank"
type input "6801 S. Cimarron Rd"
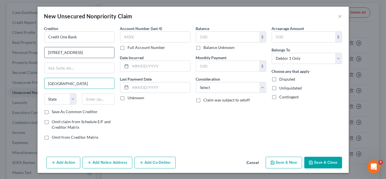
type input "Las Vegas"
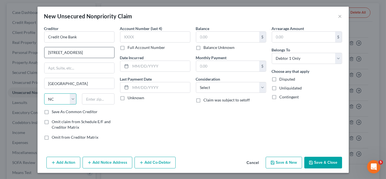
select select "31"
type input "89113"
type input "6003"
type input "935.62"
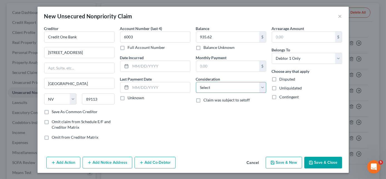
click at [205, 90] on select "Select Cable / Satellite Services Collection Agency Credit Card Debt Debt Couns…" at bounding box center [231, 87] width 70 height 11
select select "2"
click at [196, 82] on select "Select Cable / Satellite Services Collection Agency Credit Card Debt Debt Couns…" at bounding box center [231, 87] width 70 height 11
click at [285, 161] on button "Save & New" at bounding box center [284, 163] width 36 height 12
select select "0"
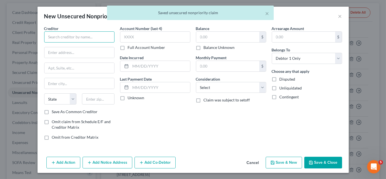
click at [79, 40] on input "text" at bounding box center [79, 36] width 70 height 11
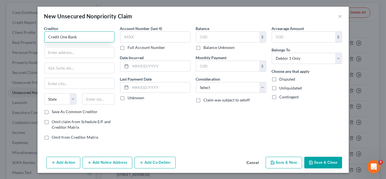
type input "Credit One Bank"
type input "6801 S. Cimarron Rd"
click at [75, 78] on input "Las Vega" at bounding box center [79, 83] width 70 height 11
type input "Las Vegas"
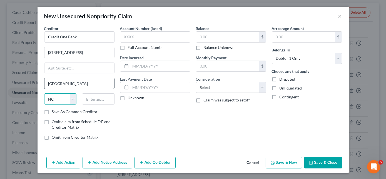
select select "31"
type input "89113"
type input "5663"
type input "1,404.19"
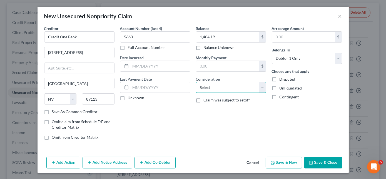
click at [230, 88] on select "Select Cable / Satellite Services Collection Agency Credit Card Debt Debt Couns…" at bounding box center [231, 87] width 70 height 11
select select "2"
click at [196, 82] on select "Select Cable / Satellite Services Collection Agency Credit Card Debt Debt Couns…" at bounding box center [231, 87] width 70 height 11
click at [287, 165] on button "Save & New" at bounding box center [284, 163] width 36 height 12
select select "0"
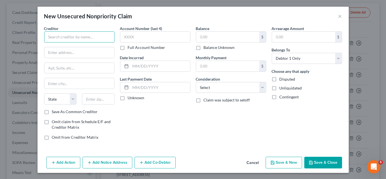
click at [104, 38] on input "text" at bounding box center [79, 36] width 70 height 11
type input "CC Bank"
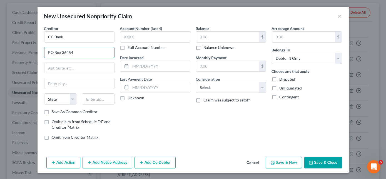
type input "PO Box 36454"
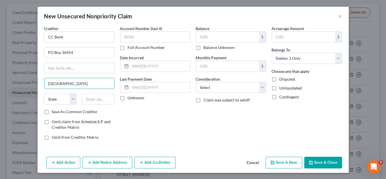
type input "Cincinnati"
select select "36"
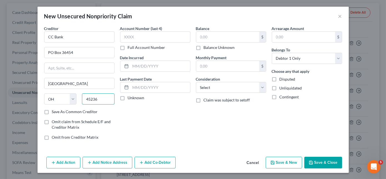
type input "45236"
click at [224, 38] on input "text" at bounding box center [227, 37] width 63 height 11
type input "100.00"
click at [288, 161] on button "Save & New" at bounding box center [284, 163] width 36 height 12
select select "0"
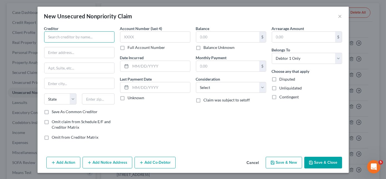
click at [89, 37] on input "text" at bounding box center [79, 36] width 70 height 11
type input "Coastal Community Bank"
drag, startPoint x: 49, startPoint y: 37, endPoint x: 53, endPoint y: 36, distance: 4.2
click at [49, 37] on input "Coastal Community Bank" at bounding box center [79, 36] width 70 height 11
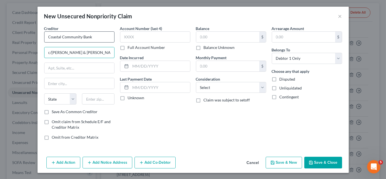
type input "c/o Weinstein & Riley, PS"
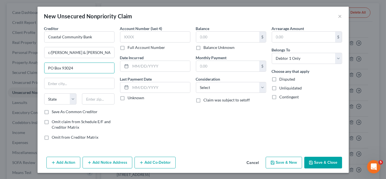
type input "PO Box 93024"
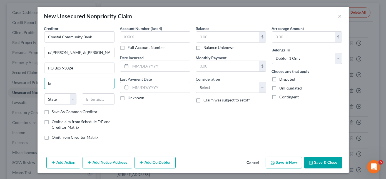
type input "l"
type input "Las Vegas"
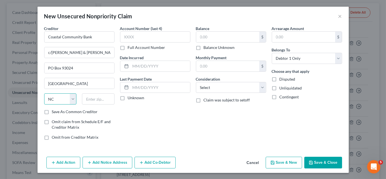
select select "31"
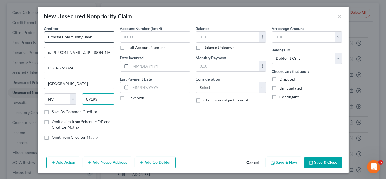
type input "89193"
type input "100.00"
click at [284, 164] on button "Save & New" at bounding box center [284, 163] width 36 height 12
select select "0"
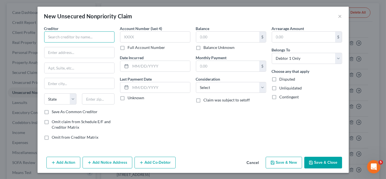
click at [70, 36] on input "text" at bounding box center [79, 36] width 70 height 11
click at [71, 34] on input "Ginny's" at bounding box center [79, 36] width 70 height 11
type input "Ginny's c/o Creditors Bankruptcy Svc"
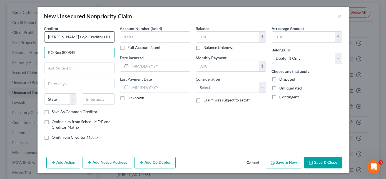
type input "PO Box 800849"
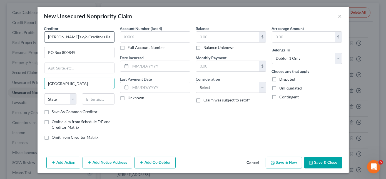
type input "Dallas"
select select "45"
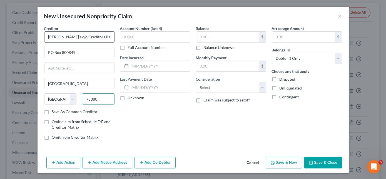
type input "75380"
click at [245, 38] on input "text" at bounding box center [227, 37] width 63 height 11
type input "1"
type input "500.00"
click at [316, 160] on button "Save & Close" at bounding box center [323, 163] width 38 height 12
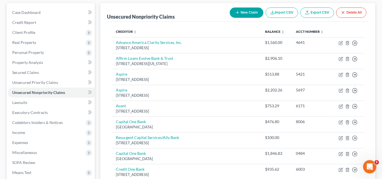
click at [250, 14] on button "New Claim" at bounding box center [247, 13] width 34 height 10
select select "0"
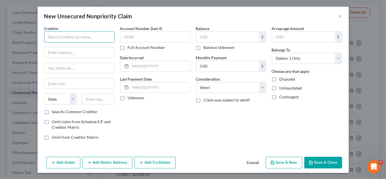
click at [83, 35] on input "text" at bounding box center [79, 36] width 70 height 11
type input "Jefferson Capital Systems, LLC"
type input "PO Box 772813"
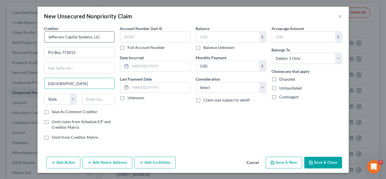
type input "[GEOGRAPHIC_DATA]"
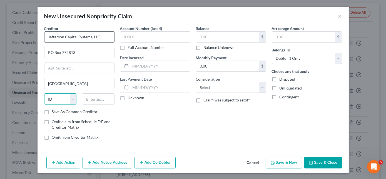
select select "14"
type input "60677"
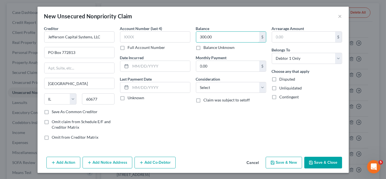
type input "300.00"
click at [276, 162] on button "Save & New" at bounding box center [284, 163] width 36 height 12
select select "0"
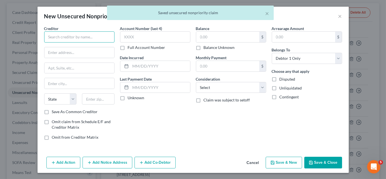
click at [81, 37] on input "text" at bounding box center [79, 36] width 70 height 11
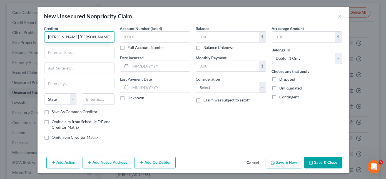
type input "Lane Bryant"
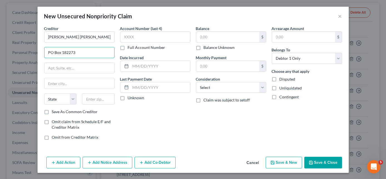
type input "PO Box 182273"
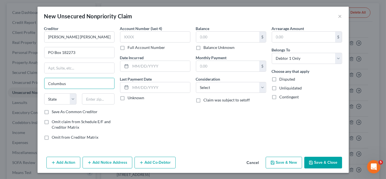
type input "Columbus"
select select "36"
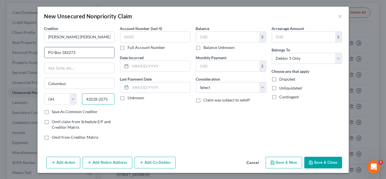
type input "43218-2273"
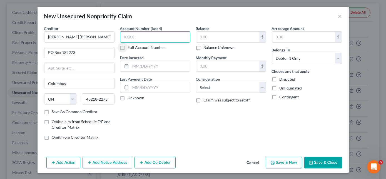
click at [164, 38] on input "text" at bounding box center [155, 36] width 70 height 11
type input "5738"
type input "99.83"
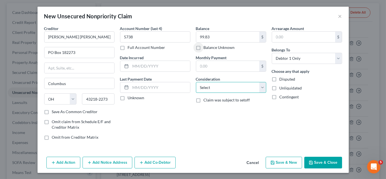
click at [229, 89] on select "Select Cable / Satellite Services Collection Agency Credit Card Debt Debt Couns…" at bounding box center [231, 87] width 70 height 11
select select "2"
click at [196, 82] on select "Select Cable / Satellite Services Collection Agency Credit Card Debt Debt Couns…" at bounding box center [231, 87] width 70 height 11
click at [269, 161] on button "Save & New" at bounding box center [284, 163] width 36 height 12
select select "0"
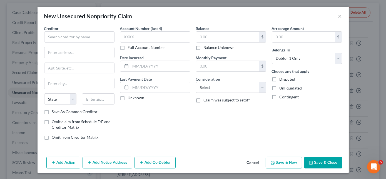
type input "0.00"
click at [68, 37] on input "text" at bounding box center [79, 36] width 70 height 11
type input "Lowe's Synchrony Bank"
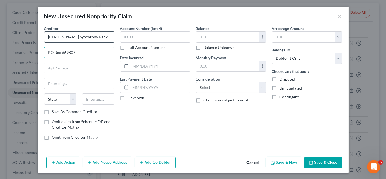
type input "PO Box 669807"
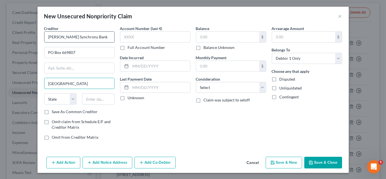
type input "Dallas"
select select "45"
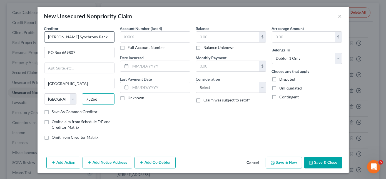
type input "75266"
type input "4010"
type input "173.75"
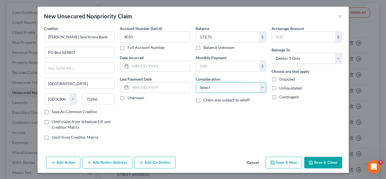
drag, startPoint x: 209, startPoint y: 81, endPoint x: 215, endPoint y: 87, distance: 8.3
click at [210, 82] on select "Select Cable / Satellite Services Collection Agency Credit Card Debt Debt Couns…" at bounding box center [231, 87] width 70 height 11
select select "2"
click at [196, 82] on select "Select Cable / Satellite Services Collection Agency Credit Card Debt Debt Couns…" at bounding box center [231, 87] width 70 height 11
click at [289, 158] on button "Save & New" at bounding box center [284, 163] width 36 height 12
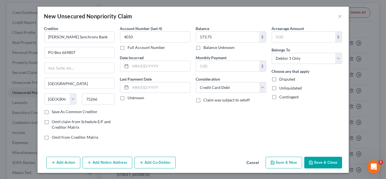
select select "0"
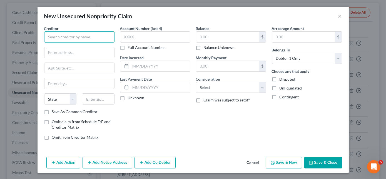
click at [109, 40] on input "text" at bounding box center [79, 36] width 70 height 11
type input "LVNV Funding LLC/Resurgent Capital Svcs"
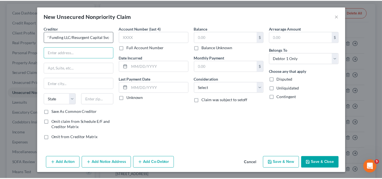
scroll to position [0, 0]
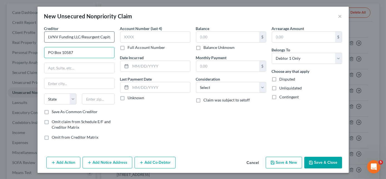
type input "PO Box 10587"
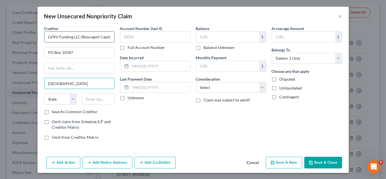
type input "[GEOGRAPHIC_DATA]"
select select "42"
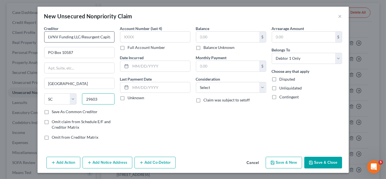
type input "29603"
click at [238, 38] on input "text" at bounding box center [227, 37] width 63 height 11
type input "250.00"
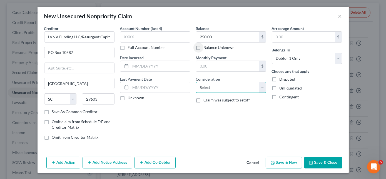
click at [234, 90] on select "Select Cable / Satellite Services Collection Agency Credit Card Debt Debt Couns…" at bounding box center [231, 87] width 70 height 11
select select "1"
click at [196, 82] on select "Select Cable / Satellite Services Collection Agency Credit Card Debt Debt Couns…" at bounding box center [231, 87] width 70 height 11
click at [286, 162] on button "Save & New" at bounding box center [284, 163] width 36 height 12
type input "0.00"
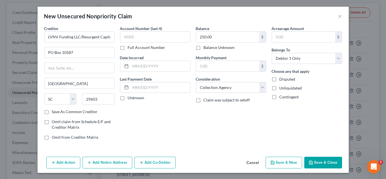
select select "0"
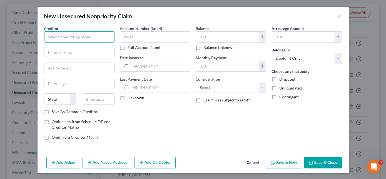
click at [105, 40] on input "text" at bounding box center [79, 36] width 70 height 11
type input "Mariner Finance"
type input "8211 Town Center Dr"
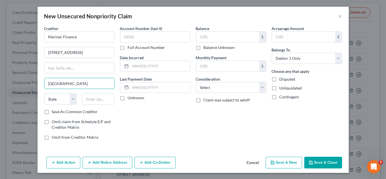
type input "Nottingham"
click at [82, 85] on input "Nottingham" at bounding box center [79, 83] width 70 height 11
select select "21"
type input "21236"
type input "500.00"
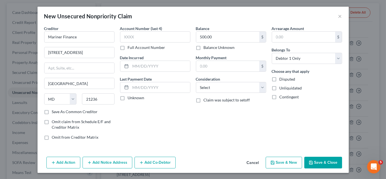
click at [285, 163] on button "Save & New" at bounding box center [284, 163] width 36 height 12
select select "0"
click at [181, 49] on div "Full Account Number" at bounding box center [155, 48] width 70 height 6
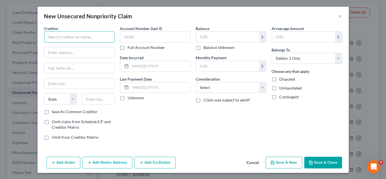
click at [100, 34] on input "text" at bounding box center [79, 36] width 70 height 11
type input "Mission Lane"
type input "PO BOX 71084"
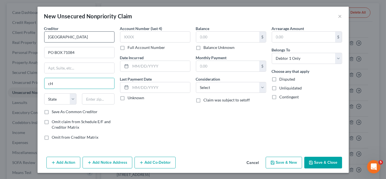
type input "c"
type input "Charlotte"
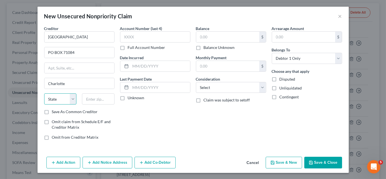
select select "28"
type input "28272-1084"
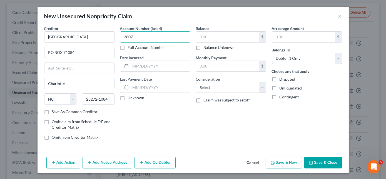
type input "3807"
type input "378.18"
click at [321, 164] on button "Save & Close" at bounding box center [323, 163] width 38 height 12
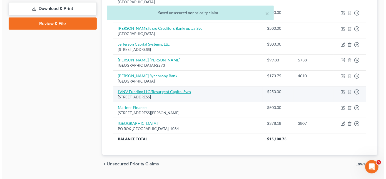
scroll to position [268, 0]
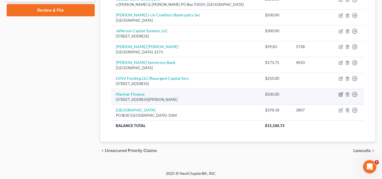
click at [342, 92] on icon "button" at bounding box center [341, 94] width 4 height 4
select select "21"
select select "0"
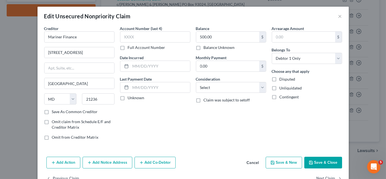
scroll to position [16, 0]
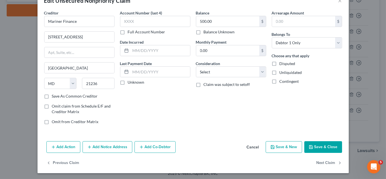
click at [96, 145] on button "Add Notice Address" at bounding box center [108, 147] width 50 height 12
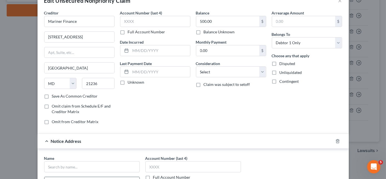
scroll to position [41, 0]
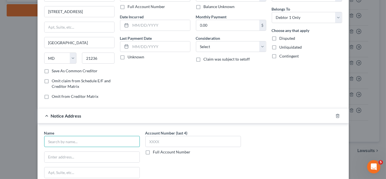
click at [86, 139] on input "text" at bounding box center [92, 141] width 96 height 11
type input "Mariner Finance"
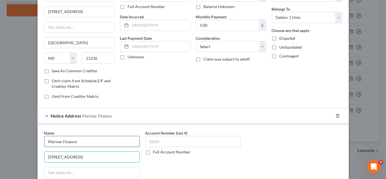
type input "2544 Christmasville Cove"
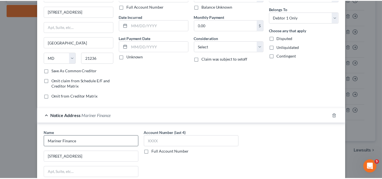
scroll to position [135, 0]
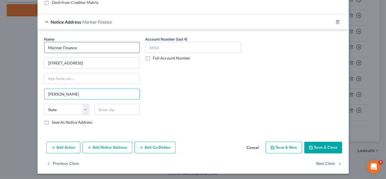
type input "[PERSON_NAME]"
select select "44"
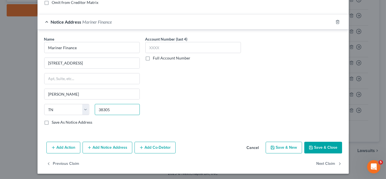
type input "38305"
click at [325, 147] on button "Save & Close" at bounding box center [323, 148] width 38 height 12
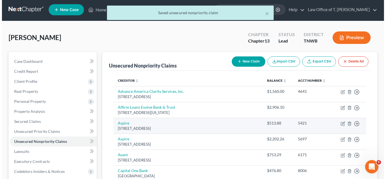
scroll to position [0, 0]
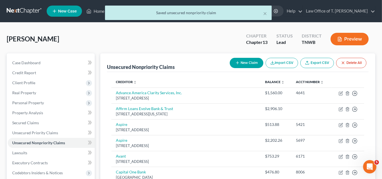
click at [243, 61] on button "New Claim" at bounding box center [247, 63] width 34 height 10
select select "0"
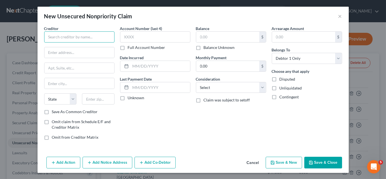
click at [83, 40] on input "text" at bounding box center [79, 36] width 70 height 11
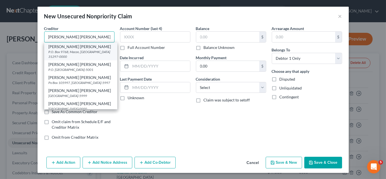
type input "Montgomery Ward"
type input "P.O. Box 9768"
type input "Macon"
select select "10"
type input "31297-0000"
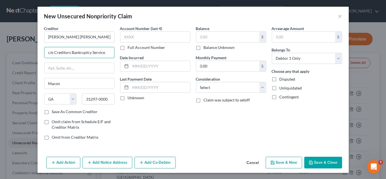
type input "c/o Creditors Bankruptcy Service"
type input "PO Box 800849"
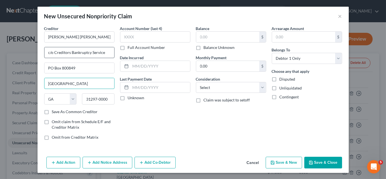
type input "Dallas"
select select "45"
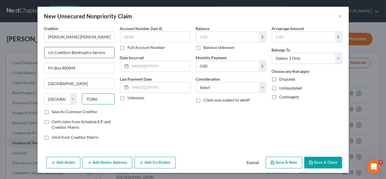
type input "75380"
type input "7870"
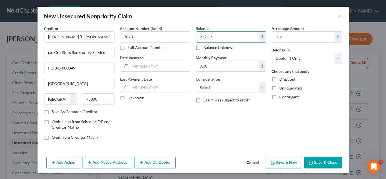
type input "227.39"
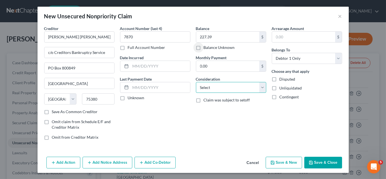
click at [241, 85] on select "Select Cable / Satellite Services Collection Agency Credit Card Debt Debt Couns…" at bounding box center [231, 87] width 70 height 11
select select "2"
click at [196, 82] on select "Select Cable / Satellite Services Collection Agency Credit Card Debt Debt Couns…" at bounding box center [231, 87] width 70 height 11
click at [104, 164] on button "Add Notice Address" at bounding box center [108, 163] width 50 height 12
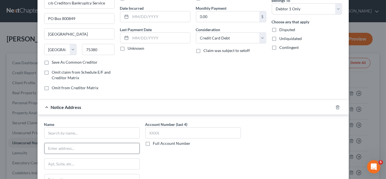
scroll to position [50, 0]
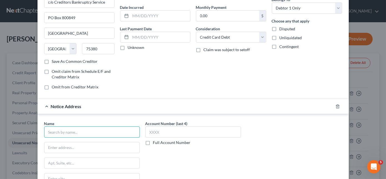
click at [91, 133] on input "text" at bounding box center [92, 131] width 96 height 11
type input "Montgomery Ward"
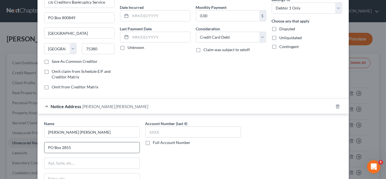
type input "PO Box 2855"
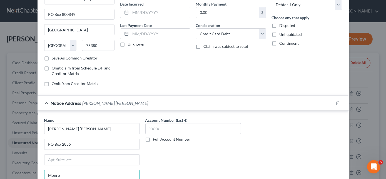
type input "Monroe"
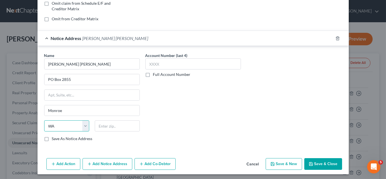
select select "52"
type input "53566-8002"
click at [283, 163] on button "Save & New" at bounding box center [284, 164] width 36 height 12
select select "0"
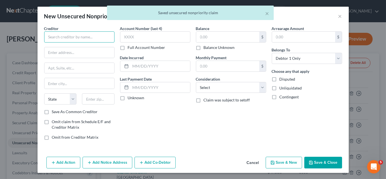
click at [98, 38] on input "text" at bounding box center [79, 36] width 70 height 11
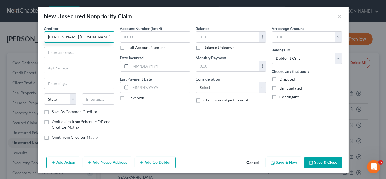
type input "Montgomery Ward"
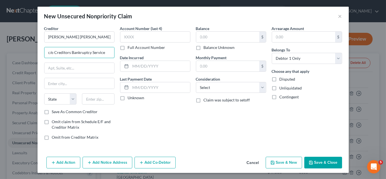
type input "c/o Creditors Bankruptcy Service"
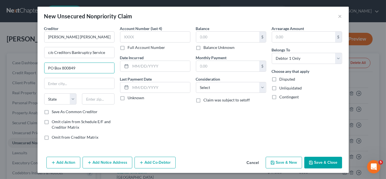
type input "PO Box 800849"
select select "7"
click at [100, 80] on input "text" at bounding box center [79, 83] width 70 height 11
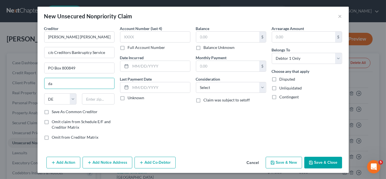
type input "d"
click at [93, 87] on input "Dalls" at bounding box center [79, 83] width 70 height 11
type input "Dallas"
select select "45"
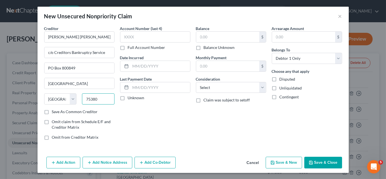
type input "75380"
click at [252, 162] on button "Cancel" at bounding box center [252, 162] width 21 height 11
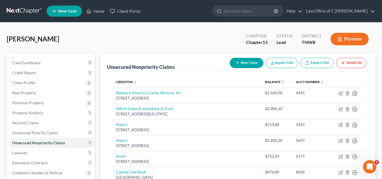
click at [246, 61] on button "New Claim" at bounding box center [247, 63] width 34 height 10
select select "0"
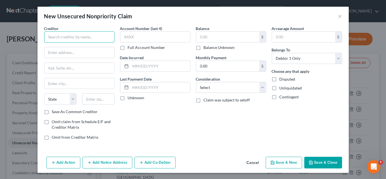
click at [84, 40] on input "text" at bounding box center [79, 36] width 70 height 11
type input "Plus Card"
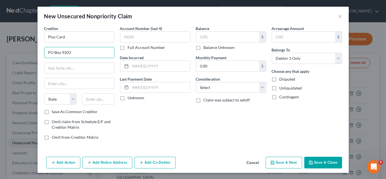
type input "PO Box 9203"
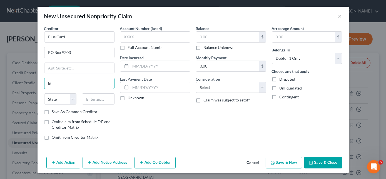
type input "l"
type input "Old Bethpage"
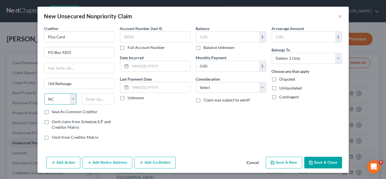
select select "35"
type input "11804-9222"
type input "4089"
type input "1,456.30"
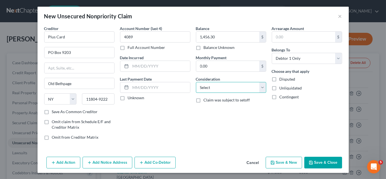
click at [219, 85] on select "Select Cable / Satellite Services Collection Agency Credit Card Debt Debt Couns…" at bounding box center [231, 87] width 70 height 11
select select "2"
click at [196, 82] on select "Select Cable / Satellite Services Collection Agency Credit Card Debt Debt Couns…" at bounding box center [231, 87] width 70 height 11
click at [286, 162] on button "Save & New" at bounding box center [284, 163] width 36 height 12
select select "0"
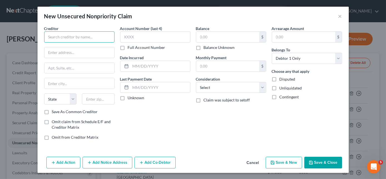
click at [72, 38] on input "text" at bounding box center [79, 36] width 70 height 11
type input "Portfolio Recovery Associates, LLC"
type input "PO Box 12914"
type input "N"
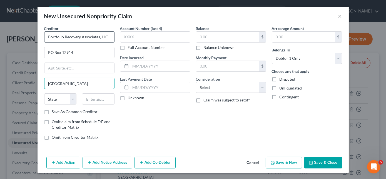
type input "Norfolk"
click at [70, 84] on input "Norfolk" at bounding box center [79, 83] width 70 height 11
select select "48"
type input "23541"
type input "300.00"
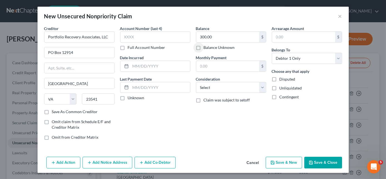
click at [283, 163] on button "Save & New" at bounding box center [284, 163] width 36 height 12
select select "0"
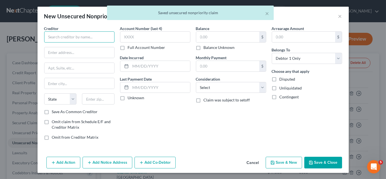
click at [105, 36] on input "text" at bounding box center [79, 36] width 70 height 11
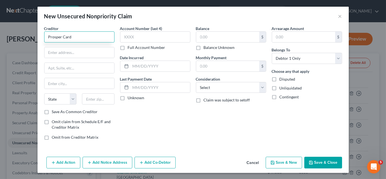
type input "Prosper Card"
type input "PO Box 650078"
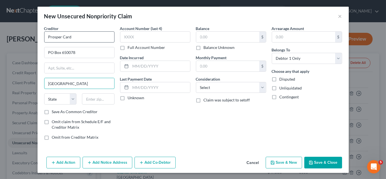
type input "Dallas"
select select "45"
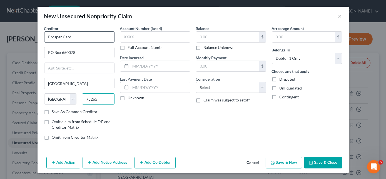
type input "75265"
type input "7613"
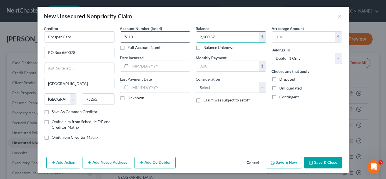
type input "2,100.37"
click at [288, 164] on button "Save & New" at bounding box center [284, 163] width 36 height 12
select select "0"
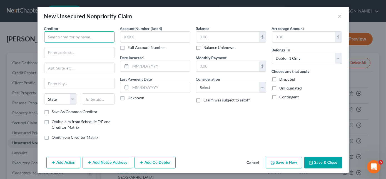
click at [96, 34] on input "text" at bounding box center [79, 36] width 70 height 11
type input "Quantum3 Group LLC"
type input "PO Box 2489"
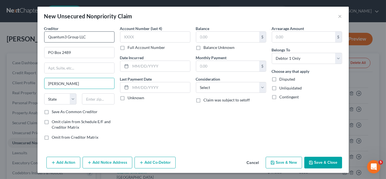
type input "Kirkland"
select select "50"
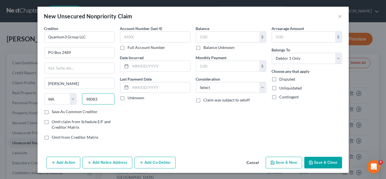
type input "98083"
click at [247, 39] on input "text" at bounding box center [227, 37] width 63 height 11
type input "500.00"
click at [280, 160] on button "Save & New" at bounding box center [284, 163] width 36 height 12
select select "0"
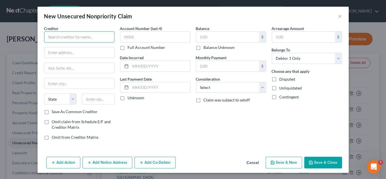
click at [88, 37] on input "text" at bounding box center [79, 36] width 70 height 11
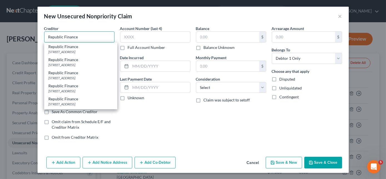
type input "Republic Finance"
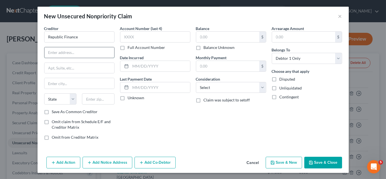
click at [100, 52] on input "text" at bounding box center [79, 52] width 70 height 11
type input "282 Tower Rd"
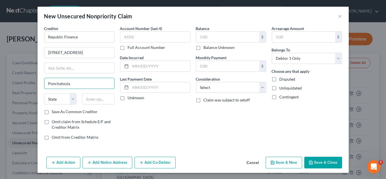
type input "Ponchatoula"
select select "19"
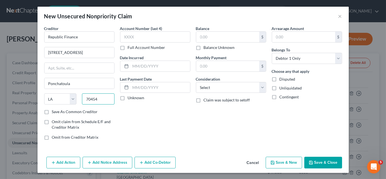
type input "70454"
click at [252, 36] on input "text" at bounding box center [227, 37] width 63 height 11
type input "300.00"
click at [295, 163] on button "Save & New" at bounding box center [284, 163] width 36 height 12
select select "0"
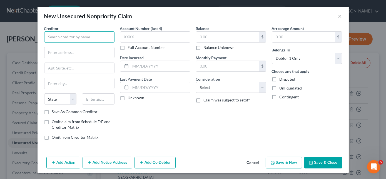
click at [114, 38] on input "text" at bounding box center [79, 36] width 70 height 11
click at [100, 36] on input "Resurgent Receivables" at bounding box center [79, 36] width 70 height 11
type input "Resurgent Receivables LLC"
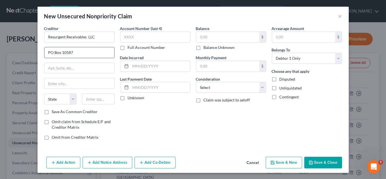
type input "PO Box 10587"
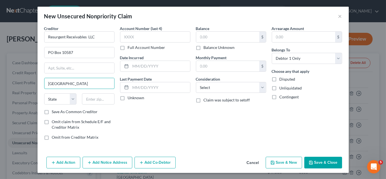
type input "[GEOGRAPHIC_DATA]"
select select "42"
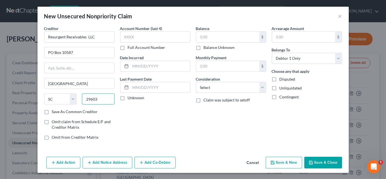
type input "29603"
click at [244, 39] on input "text" at bounding box center [227, 37] width 63 height 11
type input "250.00"
click at [294, 161] on button "Save & New" at bounding box center [284, 163] width 36 height 12
select select "0"
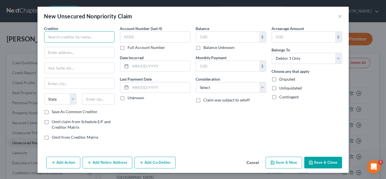
click at [99, 40] on input "text" at bounding box center [79, 36] width 70 height 11
type input "Rise Loans"
type input "4150 International Plaza"
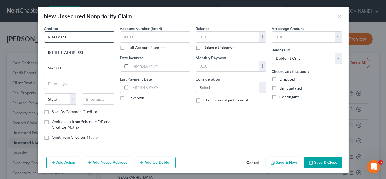
type input "Ste 300"
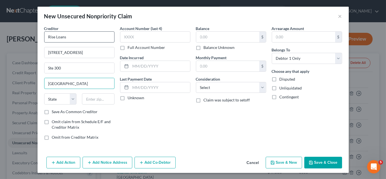
type input "Fort Worth"
select select "45"
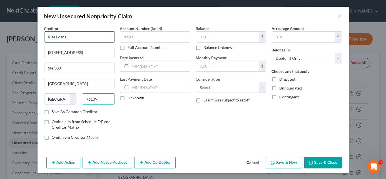
type input "76109"
click at [211, 34] on input "text" at bounding box center [227, 37] width 63 height 11
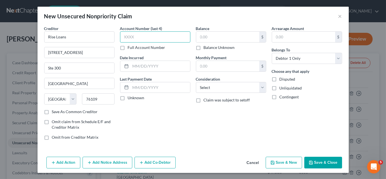
click at [163, 37] on input "text" at bounding box center [155, 36] width 70 height 11
click at [232, 36] on input "text" at bounding box center [227, 37] width 63 height 11
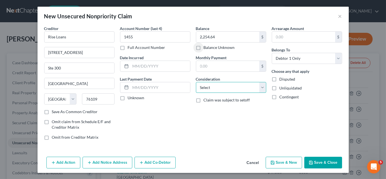
click at [239, 86] on select "Select Cable / Satellite Services Collection Agency Credit Card Debt Debt Couns…" at bounding box center [231, 87] width 70 height 11
click at [196, 82] on select "Select Cable / Satellite Services Collection Agency Credit Card Debt Debt Couns…" at bounding box center [231, 87] width 70 height 11
click at [286, 160] on button "Save & New" at bounding box center [284, 163] width 36 height 12
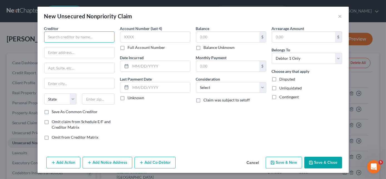
click at [63, 37] on input "text" at bounding box center [79, 36] width 70 height 11
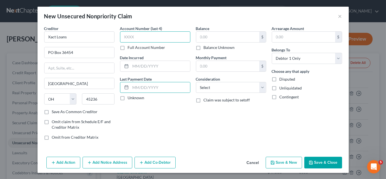
drag, startPoint x: 151, startPoint y: 36, endPoint x: 153, endPoint y: 34, distance: 3.0
click at [151, 36] on input "text" at bounding box center [155, 36] width 70 height 11
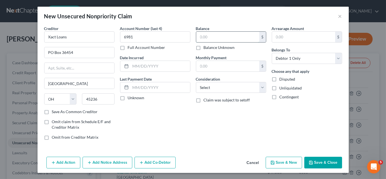
click at [218, 33] on input "text" at bounding box center [227, 37] width 63 height 11
click at [291, 162] on button "Save & New" at bounding box center [284, 163] width 36 height 12
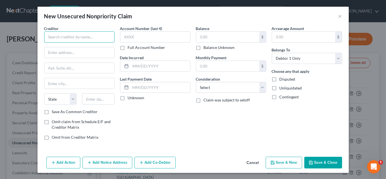
click at [69, 36] on input "text" at bounding box center [79, 36] width 70 height 11
click at [93, 38] on input "Jackson Madison County General Hosptial" at bounding box center [79, 36] width 70 height 11
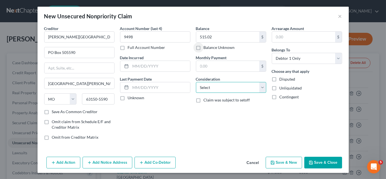
click at [226, 87] on select "Select Cable / Satellite Services Collection Agency Credit Card Debt Debt Couns…" at bounding box center [231, 87] width 70 height 11
click at [196, 82] on select "Select Cable / Satellite Services Collection Agency Credit Card Debt Debt Couns…" at bounding box center [231, 87] width 70 height 11
click at [287, 160] on button "Save & New" at bounding box center [284, 163] width 36 height 12
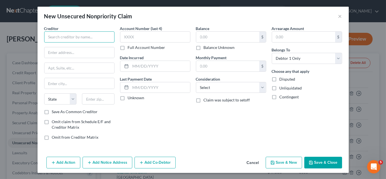
click at [69, 37] on input "text" at bounding box center [79, 36] width 70 height 11
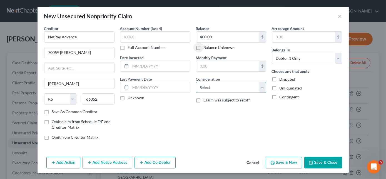
click at [214, 90] on select "Select Cable / Satellite Services Collection Agency Credit Card Debt Debt Couns…" at bounding box center [231, 87] width 70 height 11
click at [196, 82] on select "Select Cable / Satellite Services Collection Agency Credit Card Debt Debt Couns…" at bounding box center [231, 87] width 70 height 11
click at [283, 160] on button "Save & New" at bounding box center [284, 163] width 36 height 12
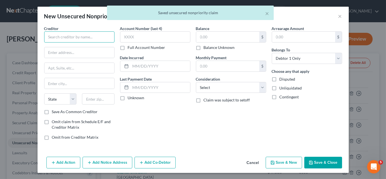
click at [75, 40] on input "text" at bounding box center [79, 36] width 70 height 11
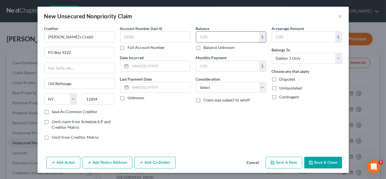
click at [229, 36] on input "text" at bounding box center [227, 37] width 63 height 11
click at [212, 86] on select "Select Cable / Satellite Services Collection Agency Credit Card Debt Debt Couns…" at bounding box center [231, 87] width 70 height 11
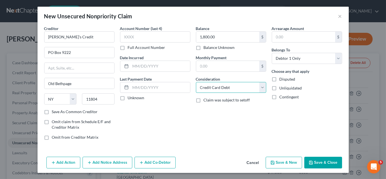
click at [196, 82] on select "Select Cable / Satellite Services Collection Agency Credit Card Debt Debt Couns…" at bounding box center [231, 87] width 70 height 11
click at [287, 160] on button "Save & New" at bounding box center [284, 163] width 36 height 12
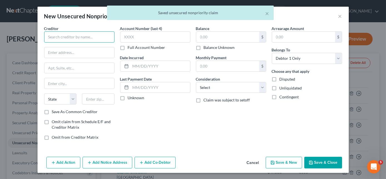
click at [92, 39] on input "text" at bounding box center [79, 36] width 70 height 11
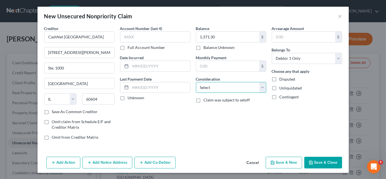
click at [228, 85] on select "Select Cable / Satellite Services Collection Agency Credit Card Debt Debt Couns…" at bounding box center [231, 87] width 70 height 11
click at [196, 82] on select "Select Cable / Satellite Services Collection Agency Credit Card Debt Debt Couns…" at bounding box center [231, 87] width 70 height 11
click at [282, 164] on button "Save & New" at bounding box center [284, 163] width 36 height 12
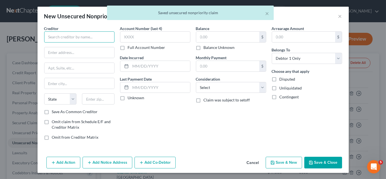
click at [95, 29] on div "Creditor *" at bounding box center [79, 34] width 70 height 17
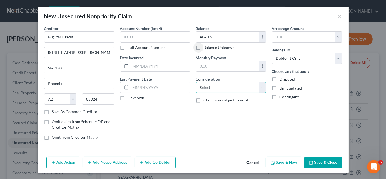
click at [228, 87] on select "Select Cable / Satellite Services Collection Agency Credit Card Debt Debt Couns…" at bounding box center [231, 87] width 70 height 11
click at [196, 82] on select "Select Cable / Satellite Services Collection Agency Credit Card Debt Debt Couns…" at bounding box center [231, 87] width 70 height 11
click at [292, 161] on button "Save & New" at bounding box center [284, 163] width 36 height 12
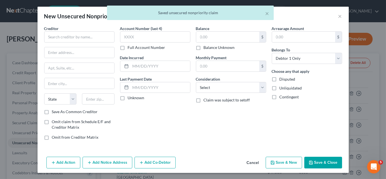
click at [338, 17] on div "× Saved unsecured nonpriority claim" at bounding box center [190, 14] width 386 height 17
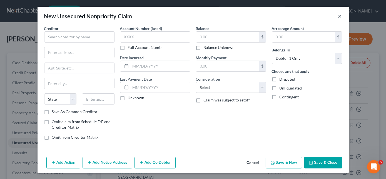
click at [338, 17] on button "×" at bounding box center [340, 16] width 4 height 7
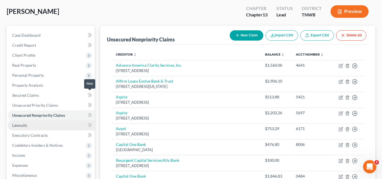
scroll to position [50, 0]
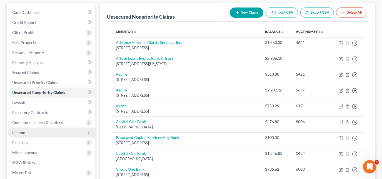
click at [26, 130] on span "Income" at bounding box center [51, 133] width 87 height 10
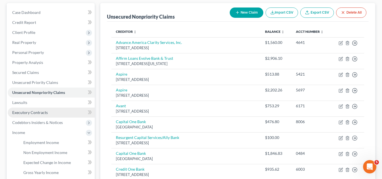
click at [30, 113] on span "Executory Contracts" at bounding box center [30, 112] width 36 height 5
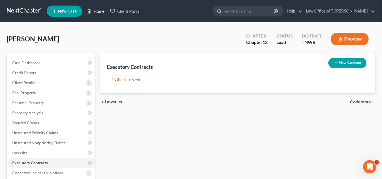
click at [94, 9] on link "Home" at bounding box center [96, 11] width 24 height 10
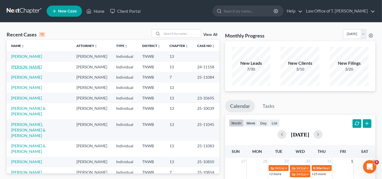
click at [24, 66] on link "[PERSON_NAME]" at bounding box center [26, 66] width 31 height 5
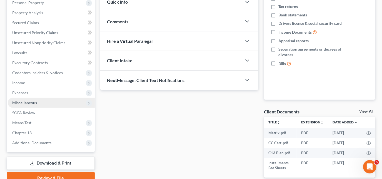
scroll to position [101, 0]
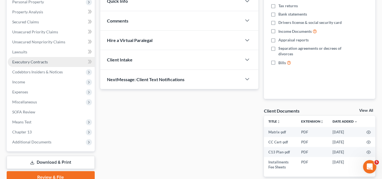
click at [35, 64] on link "Executory Contracts" at bounding box center [51, 62] width 87 height 10
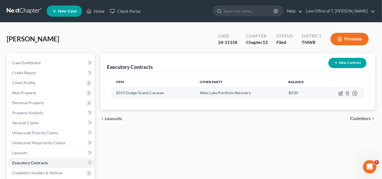
click at [340, 93] on icon "button" at bounding box center [341, 93] width 4 height 4
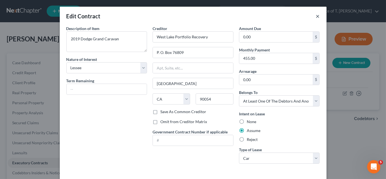
click at [317, 18] on button "×" at bounding box center [318, 16] width 4 height 7
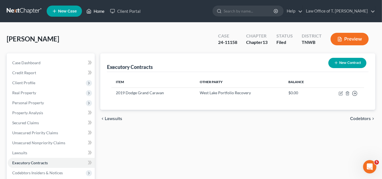
click at [99, 13] on link "Home" at bounding box center [96, 11] width 24 height 10
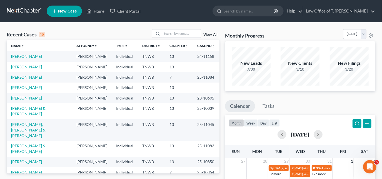
click at [37, 64] on link "[PERSON_NAME]" at bounding box center [26, 66] width 31 height 5
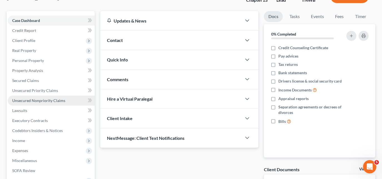
scroll to position [50, 0]
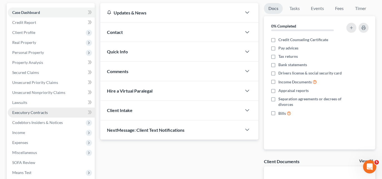
click at [35, 114] on span "Executory Contracts" at bounding box center [30, 112] width 36 height 5
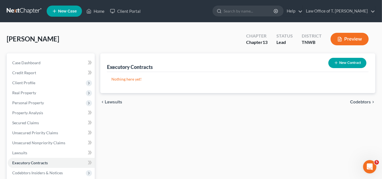
click at [340, 60] on button "New Contract" at bounding box center [348, 63] width 38 height 10
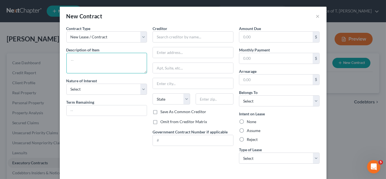
click at [98, 59] on textarea at bounding box center [106, 63] width 81 height 21
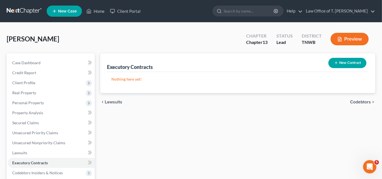
click at [346, 65] on button "New Contract" at bounding box center [348, 63] width 38 height 10
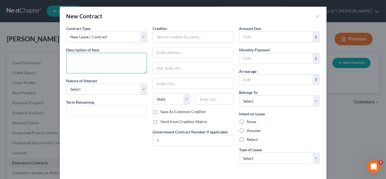
click at [111, 61] on textarea at bounding box center [106, 63] width 81 height 21
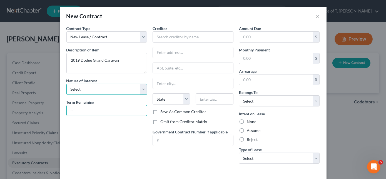
drag, startPoint x: 116, startPoint y: 87, endPoint x: 114, endPoint y: 93, distance: 6.2
click at [116, 87] on select "Select Purchaser Agent Lessor Lessee" at bounding box center [106, 89] width 81 height 11
click at [66, 84] on select "Select Purchaser Agent Lessor Lessee" at bounding box center [106, 89] width 81 height 11
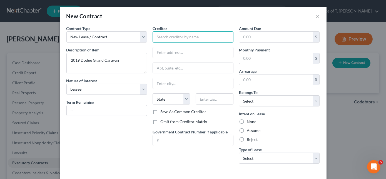
click at [185, 36] on input "text" at bounding box center [193, 36] width 81 height 11
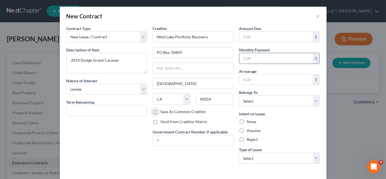
click at [266, 55] on input "text" at bounding box center [276, 58] width 74 height 11
click at [247, 132] on label "Assume" at bounding box center [254, 131] width 14 height 6
click at [249, 131] on input "Assume" at bounding box center [251, 130] width 4 height 4
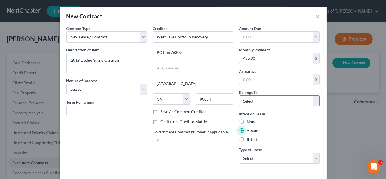
click at [271, 100] on select "Select Debtor 1 Only Debtor 2 Only Debtor 1 And Debtor 2 Only At Least One Of T…" at bounding box center [279, 100] width 81 height 11
click at [239, 95] on select "Select Debtor 1 Only Debtor 2 Only Debtor 1 And Debtor 2 Only At Least One Of T…" at bounding box center [279, 100] width 81 height 11
click at [303, 101] on select "Select Debtor 1 Only Debtor 2 Only Debtor 1 And Debtor 2 Only At Least One Of T…" at bounding box center [279, 100] width 81 height 11
click at [239, 95] on select "Select Debtor 1 Only Debtor 2 Only Debtor 1 And Debtor 2 Only At Least One Of T…" at bounding box center [279, 100] width 81 height 11
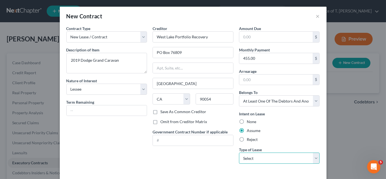
click at [257, 157] on select "Select Real Estate Car Other" at bounding box center [279, 158] width 81 height 11
click at [239, 153] on select "Select Real Estate Car Other" at bounding box center [279, 158] width 81 height 11
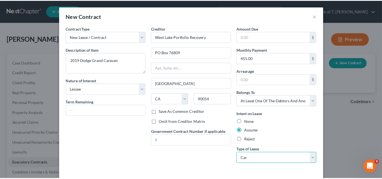
scroll to position [23, 0]
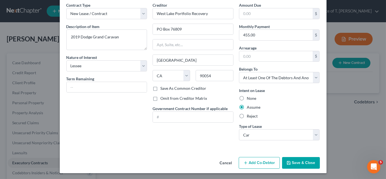
click at [299, 165] on button "Save & Close" at bounding box center [301, 163] width 38 height 12
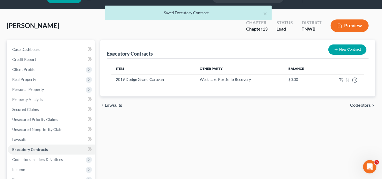
scroll to position [25, 0]
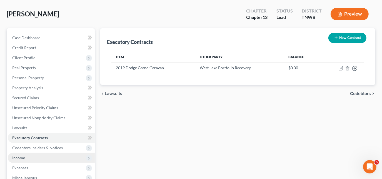
click at [30, 156] on span "Income" at bounding box center [51, 158] width 87 height 10
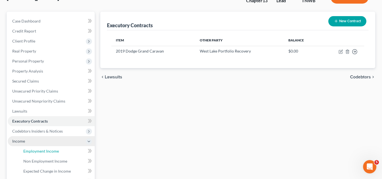
scroll to position [50, 0]
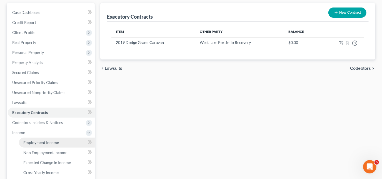
click at [41, 142] on span "Employment Income" at bounding box center [41, 142] width 36 height 5
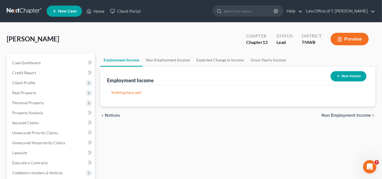
click at [335, 73] on button "New Income" at bounding box center [349, 76] width 36 height 10
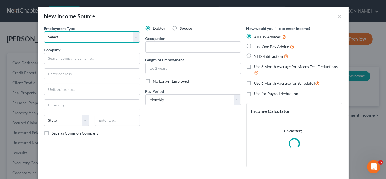
click at [100, 37] on select "Select Full or Part Time Employment Self Employment" at bounding box center [92, 36] width 96 height 11
click at [44, 31] on select "Select Full or Part Time Employment Self Employment" at bounding box center [92, 36] width 96 height 11
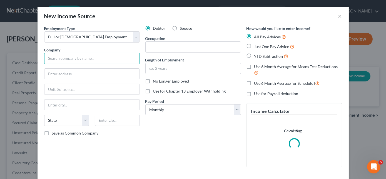
click at [85, 58] on input "text" at bounding box center [92, 58] width 96 height 11
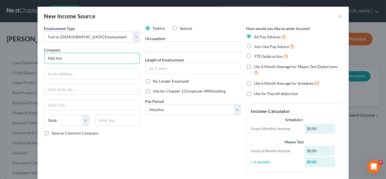
click at [96, 61] on input "Mid Am" at bounding box center [92, 58] width 96 height 11
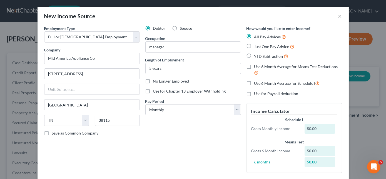
drag, startPoint x: 192, startPoint y: 116, endPoint x: 193, endPoint y: 121, distance: 4.7
click at [193, 121] on div "Debtor Spouse Occupation manager Length of Employment 5 years No Longer Employe…" at bounding box center [193, 102] width 101 height 152
click at [192, 110] on select "Select Monthly Twice Monthly Every Other Week Weekly" at bounding box center [193, 109] width 96 height 11
click at [145, 104] on select "Select Monthly Twice Monthly Every Other Week Weekly" at bounding box center [193, 109] width 96 height 11
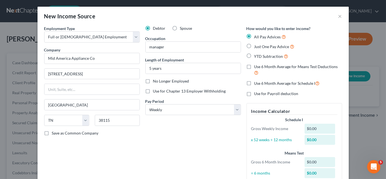
click at [254, 46] on label "Just One Pay Advice" at bounding box center [274, 46] width 40 height 6
click at [257, 46] on input "Just One Pay Advice" at bounding box center [259, 45] width 4 height 4
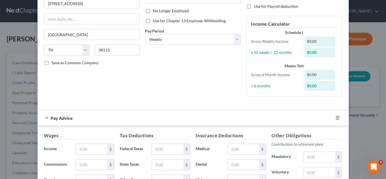
scroll to position [101, 0]
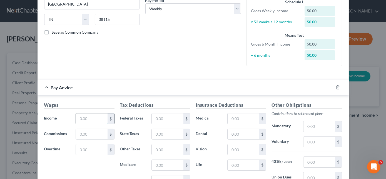
click at [93, 118] on input "text" at bounding box center [91, 118] width 31 height 11
click at [161, 116] on input "text" at bounding box center [167, 118] width 31 height 11
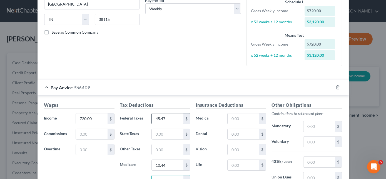
scroll to position [107, 0]
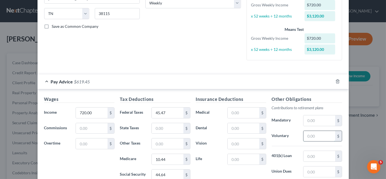
click at [324, 132] on input "text" at bounding box center [319, 136] width 31 height 11
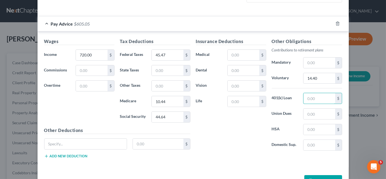
scroll to position [182, 0]
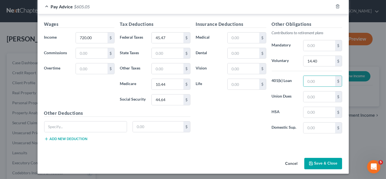
click at [320, 161] on button "Save & Close" at bounding box center [323, 164] width 38 height 12
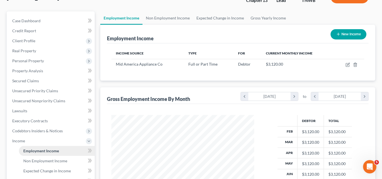
scroll to position [50, 0]
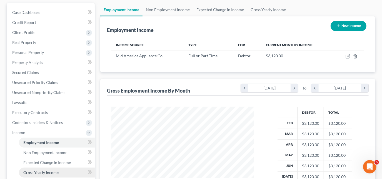
click at [36, 169] on link "Gross Yearly Income" at bounding box center [57, 173] width 76 height 10
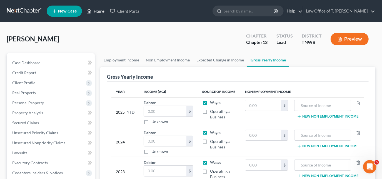
click at [98, 11] on link "Home" at bounding box center [96, 11] width 24 height 10
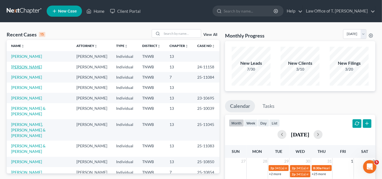
click at [29, 67] on link "[PERSON_NAME]" at bounding box center [26, 66] width 31 height 5
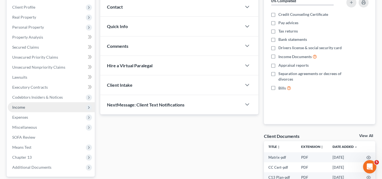
scroll to position [126, 0]
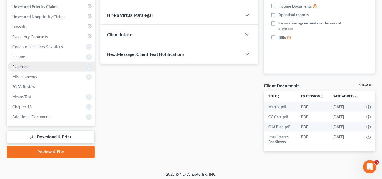
click at [27, 67] on span "Expenses" at bounding box center [20, 66] width 16 height 5
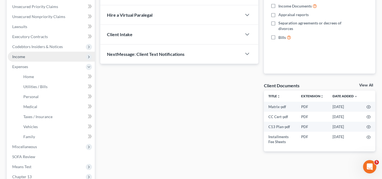
click at [27, 57] on span "Income" at bounding box center [51, 57] width 87 height 10
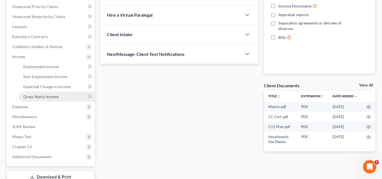
click at [34, 93] on link "Gross Yearly Income" at bounding box center [57, 97] width 76 height 10
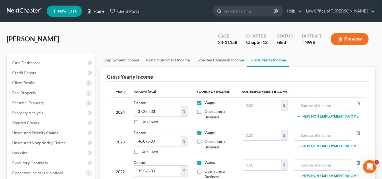
click at [98, 13] on link "Home" at bounding box center [96, 11] width 24 height 10
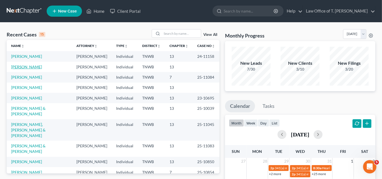
click at [25, 67] on link "[PERSON_NAME]" at bounding box center [26, 66] width 31 height 5
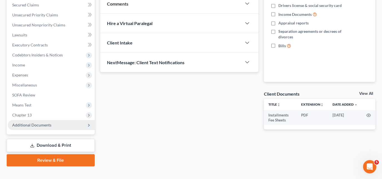
scroll to position [126, 0]
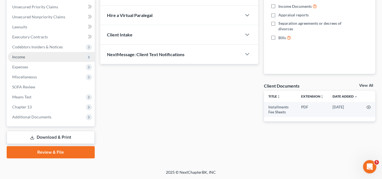
click at [23, 58] on span "Income" at bounding box center [18, 56] width 13 height 5
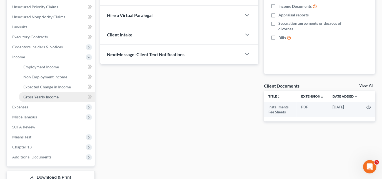
click at [43, 96] on span "Gross Yearly Income" at bounding box center [40, 97] width 35 height 5
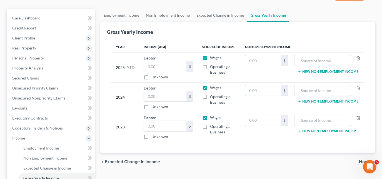
scroll to position [50, 0]
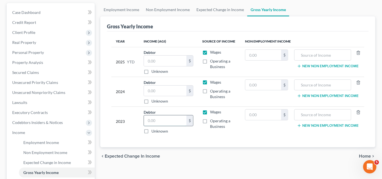
click at [158, 120] on input "text" at bounding box center [165, 120] width 43 height 11
click at [171, 90] on input "text" at bounding box center [165, 91] width 43 height 11
click at [165, 57] on input "text" at bounding box center [165, 61] width 43 height 11
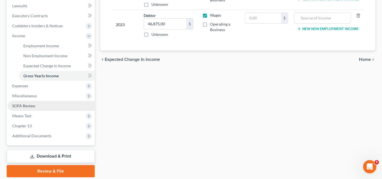
scroll to position [152, 0]
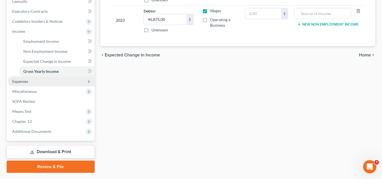
click at [31, 84] on span "Expenses" at bounding box center [51, 81] width 87 height 10
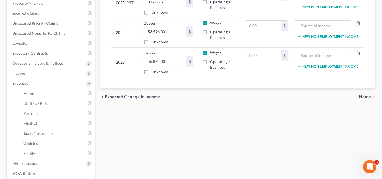
scroll to position [101, 0]
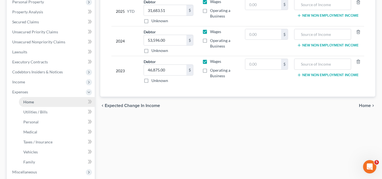
click at [27, 101] on span "Home" at bounding box center [28, 102] width 11 height 5
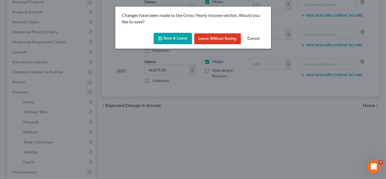
click at [172, 40] on button "Save & Leave" at bounding box center [173, 39] width 38 height 12
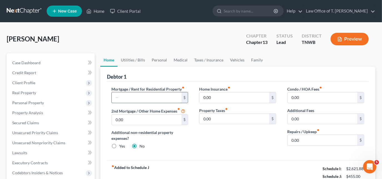
click at [148, 98] on input "text" at bounding box center [147, 97] width 70 height 11
click at [133, 60] on link "Utilities / Bills" at bounding box center [133, 59] width 31 height 13
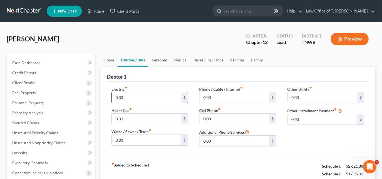
click at [131, 95] on input "0.00" at bounding box center [147, 97] width 70 height 11
click at [223, 115] on input "0.00" at bounding box center [235, 119] width 70 height 11
click at [261, 99] on input "0.00" at bounding box center [235, 97] width 70 height 11
click at [157, 60] on link "Personal" at bounding box center [159, 59] width 22 height 13
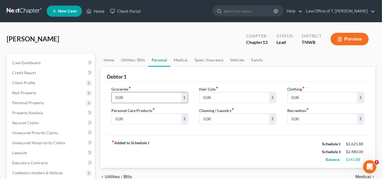
click at [145, 98] on input "0.00" at bounding box center [147, 97] width 70 height 11
drag, startPoint x: 305, startPoint y: 97, endPoint x: 305, endPoint y: 90, distance: 7.5
click at [305, 97] on input "0.00" at bounding box center [323, 97] width 70 height 11
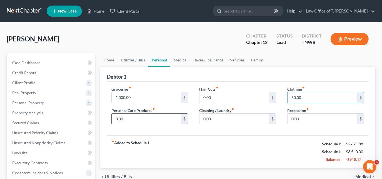
click at [142, 118] on input "0.00" at bounding box center [147, 119] width 70 height 11
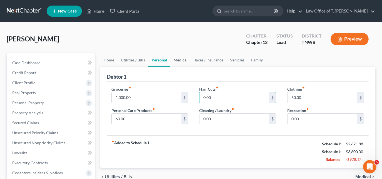
click at [180, 59] on link "Medical" at bounding box center [180, 59] width 21 height 13
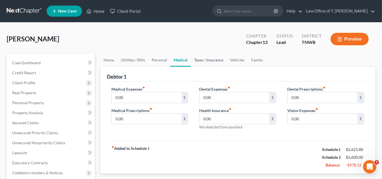
click at [202, 61] on link "Taxes / Insurance" at bounding box center [209, 59] width 36 height 13
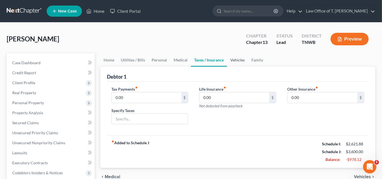
click at [233, 58] on link "Vehicles" at bounding box center [237, 59] width 21 height 13
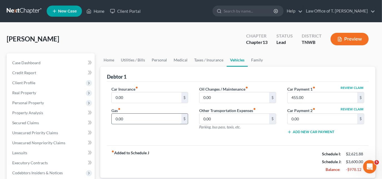
click at [138, 121] on input "0.00" at bounding box center [147, 119] width 70 height 11
click at [148, 94] on input "0.00" at bounding box center [147, 97] width 70 height 11
click at [122, 59] on link "Utilities / Bills" at bounding box center [133, 59] width 31 height 13
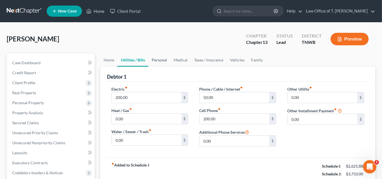
click at [160, 58] on link "Personal" at bounding box center [159, 59] width 22 height 13
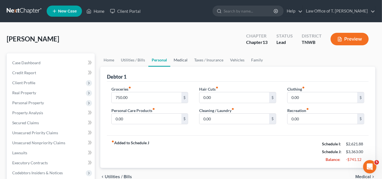
click at [182, 62] on link "Medical" at bounding box center [180, 59] width 21 height 13
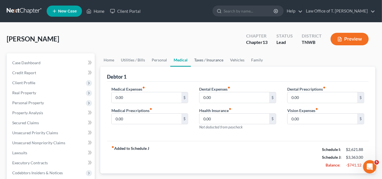
click at [202, 61] on link "Taxes / Insurance" at bounding box center [209, 59] width 36 height 13
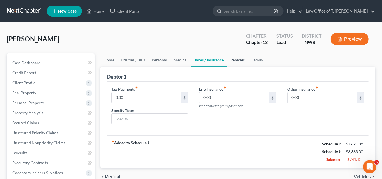
click at [229, 61] on link "Vehicles" at bounding box center [237, 59] width 21 height 13
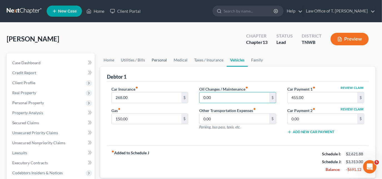
click at [156, 58] on link "Personal" at bounding box center [159, 59] width 22 height 13
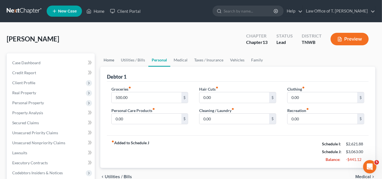
click at [112, 60] on link "Home" at bounding box center [108, 59] width 17 height 13
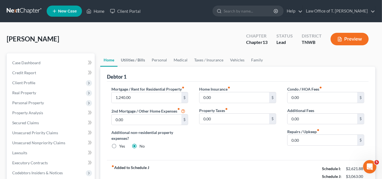
click at [130, 61] on link "Utilities / Bills" at bounding box center [133, 59] width 31 height 13
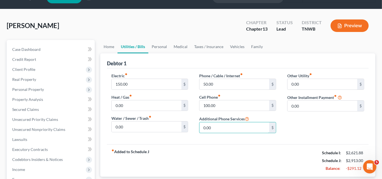
scroll to position [25, 0]
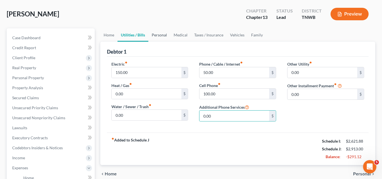
click at [160, 36] on link "Personal" at bounding box center [159, 34] width 22 height 13
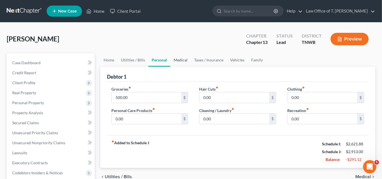
click at [178, 62] on link "Medical" at bounding box center [180, 59] width 21 height 13
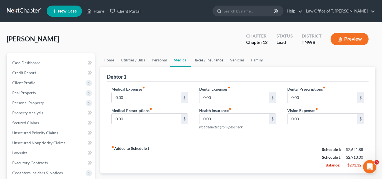
click at [206, 61] on link "Taxes / Insurance" at bounding box center [209, 59] width 36 height 13
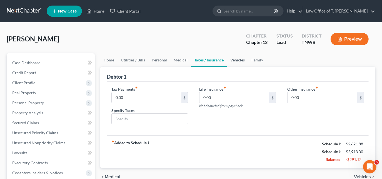
click at [232, 60] on link "Vehicles" at bounding box center [237, 59] width 21 height 13
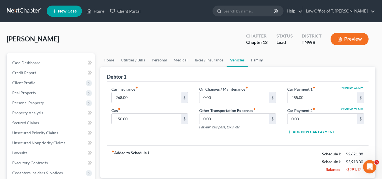
click at [249, 59] on link "Family" at bounding box center [257, 59] width 18 height 13
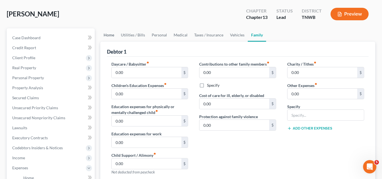
click at [110, 36] on link "Home" at bounding box center [108, 34] width 17 height 13
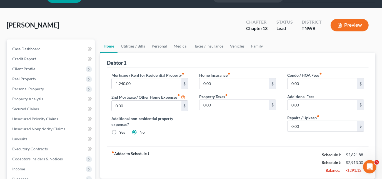
scroll to position [25, 0]
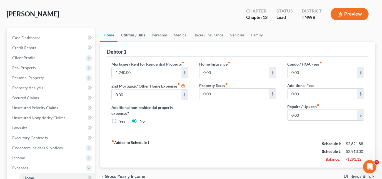
click at [138, 38] on link "Utilities / Bills" at bounding box center [133, 34] width 31 height 13
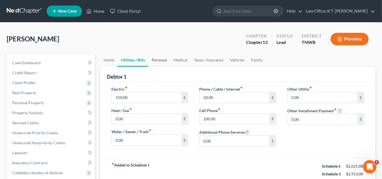
click at [155, 61] on link "Personal" at bounding box center [159, 59] width 22 height 13
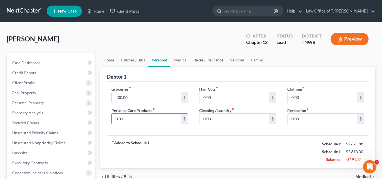
click at [208, 59] on link "Taxes / Insurance" at bounding box center [209, 59] width 36 height 13
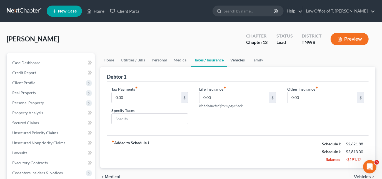
click at [236, 58] on link "Vehicles" at bounding box center [237, 59] width 21 height 13
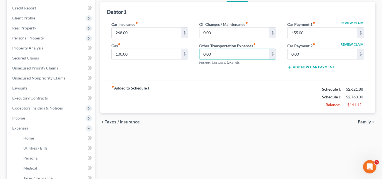
scroll to position [76, 0]
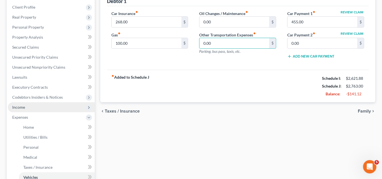
click at [26, 109] on span "Income" at bounding box center [51, 107] width 87 height 10
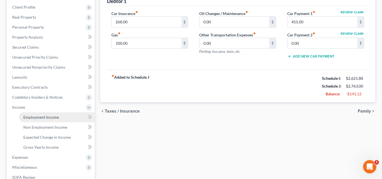
click at [37, 118] on span "Employment Income" at bounding box center [41, 117] width 36 height 5
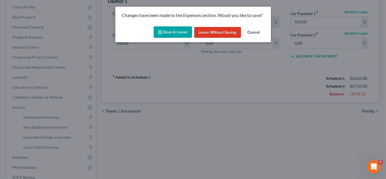
click at [182, 37] on button "Save & Leave" at bounding box center [173, 32] width 38 height 12
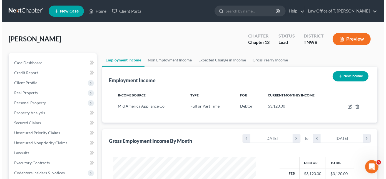
scroll to position [99, 154]
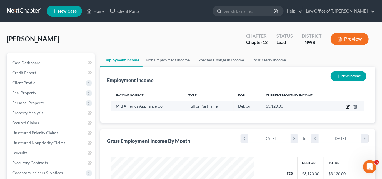
click at [348, 107] on icon "button" at bounding box center [348, 106] width 3 height 3
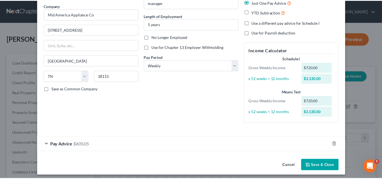
scroll to position [47, 0]
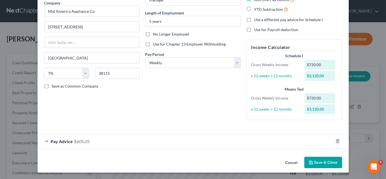
drag, startPoint x: 316, startPoint y: 163, endPoint x: 319, endPoint y: 165, distance: 4.0
click at [316, 163] on button "Save & Close" at bounding box center [323, 163] width 38 height 12
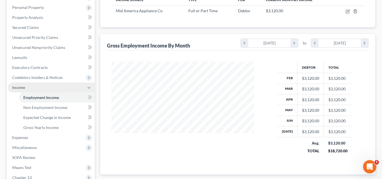
scroll to position [126, 0]
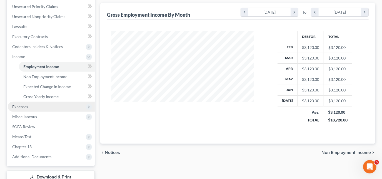
click at [25, 108] on span "Expenses" at bounding box center [20, 106] width 16 height 5
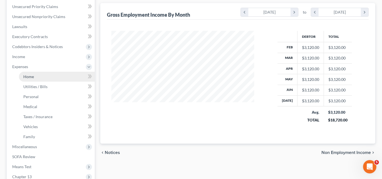
click at [40, 78] on link "Home" at bounding box center [57, 77] width 76 height 10
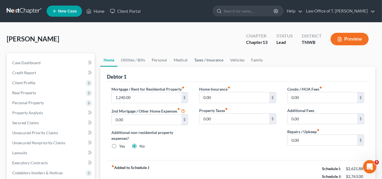
click at [204, 61] on link "Taxes / Insurance" at bounding box center [209, 59] width 36 height 13
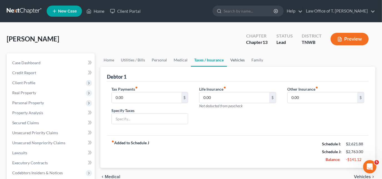
click at [238, 59] on link "Vehicles" at bounding box center [237, 59] width 21 height 13
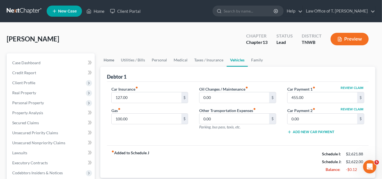
click at [110, 60] on link "Home" at bounding box center [108, 59] width 17 height 13
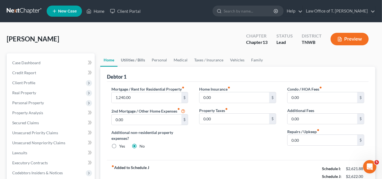
click at [132, 62] on link "Utilities / Bills" at bounding box center [133, 59] width 31 height 13
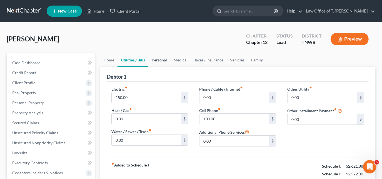
click at [158, 61] on link "Personal" at bounding box center [159, 59] width 22 height 13
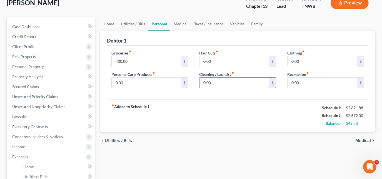
scroll to position [25, 0]
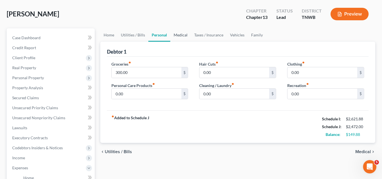
click at [178, 34] on link "Medical" at bounding box center [180, 34] width 21 height 13
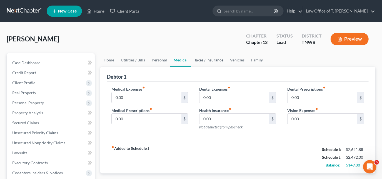
click at [200, 60] on link "Taxes / Insurance" at bounding box center [209, 59] width 36 height 13
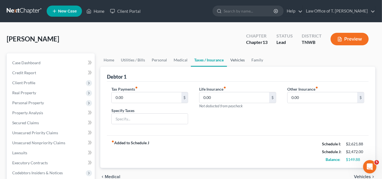
click at [238, 61] on link "Vehicles" at bounding box center [237, 59] width 21 height 13
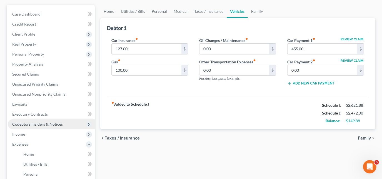
scroll to position [76, 0]
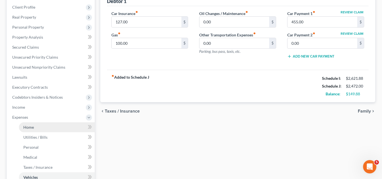
drag, startPoint x: 26, startPoint y: 124, endPoint x: 39, endPoint y: 124, distance: 13.6
click at [26, 125] on span "Home" at bounding box center [28, 127] width 11 height 5
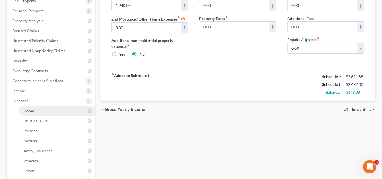
scroll to position [101, 0]
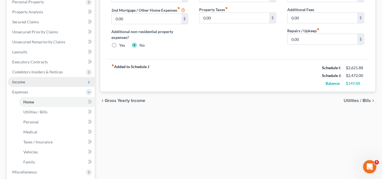
click at [20, 84] on span "Income" at bounding box center [51, 82] width 87 height 10
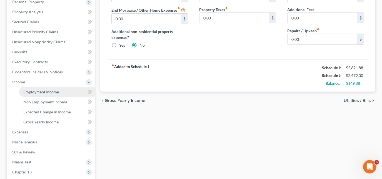
click at [36, 92] on span "Employment Income" at bounding box center [41, 92] width 36 height 5
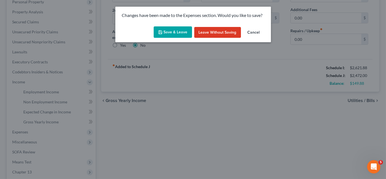
click at [173, 34] on button "Save & Leave" at bounding box center [173, 32] width 38 height 12
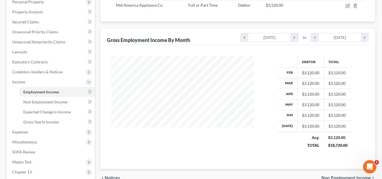
scroll to position [126, 0]
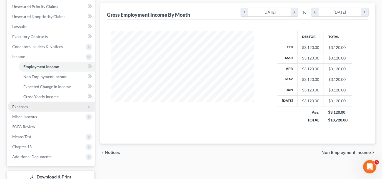
click at [29, 106] on span "Expenses" at bounding box center [51, 107] width 87 height 10
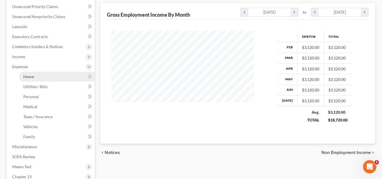
click at [32, 78] on span "Home" at bounding box center [28, 76] width 11 height 5
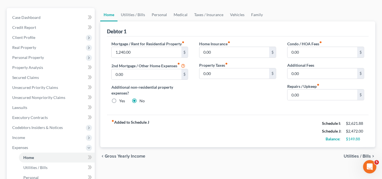
scroll to position [50, 0]
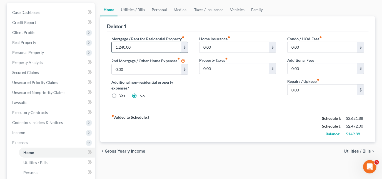
click at [138, 47] on input "1,240.00" at bounding box center [147, 47] width 70 height 11
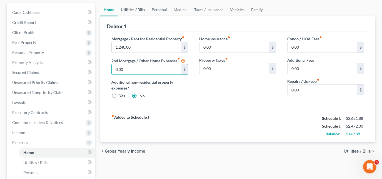
click at [136, 11] on link "Utilities / Bills" at bounding box center [133, 9] width 31 height 13
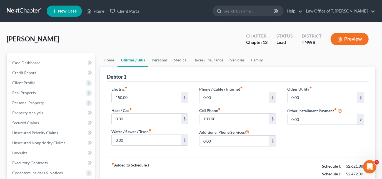
scroll to position [25, 0]
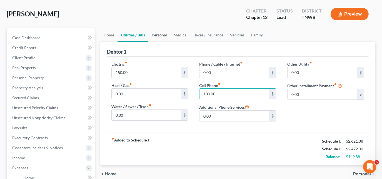
click at [159, 35] on link "Personal" at bounding box center [159, 34] width 22 height 13
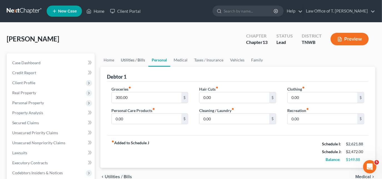
click at [136, 59] on link "Utilities / Bills" at bounding box center [133, 59] width 31 height 13
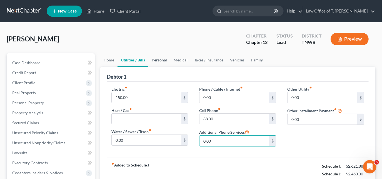
click at [158, 61] on link "Personal" at bounding box center [159, 59] width 22 height 13
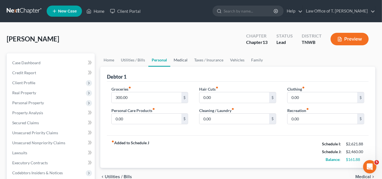
click at [181, 59] on link "Medical" at bounding box center [180, 59] width 21 height 13
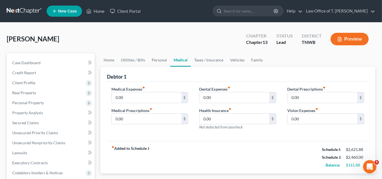
click at [180, 62] on link "Medical" at bounding box center [180, 59] width 21 height 13
click at [208, 63] on link "Taxes / Insurance" at bounding box center [209, 59] width 36 height 13
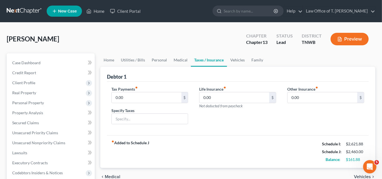
click at [206, 60] on link "Taxes / Insurance" at bounding box center [209, 59] width 36 height 13
click at [241, 63] on link "Vehicles" at bounding box center [237, 59] width 21 height 13
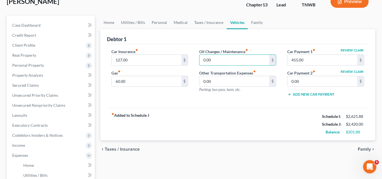
scroll to position [25, 0]
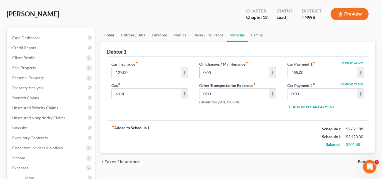
click at [107, 33] on link "Home" at bounding box center [108, 34] width 17 height 13
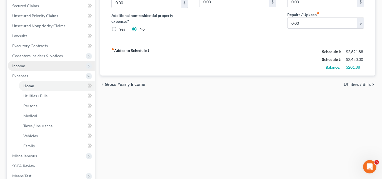
scroll to position [101, 0]
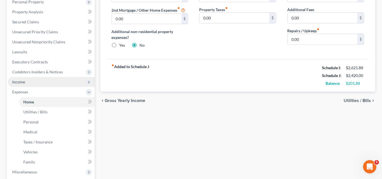
click at [24, 80] on span "Income" at bounding box center [18, 82] width 13 height 5
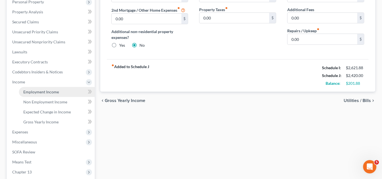
drag, startPoint x: 40, startPoint y: 91, endPoint x: 52, endPoint y: 91, distance: 11.7
click at [40, 91] on span "Employment Income" at bounding box center [41, 92] width 36 height 5
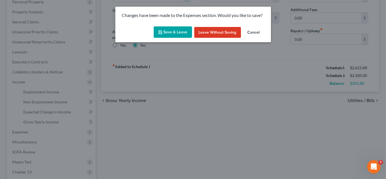
click at [175, 35] on button "Save & Leave" at bounding box center [173, 32] width 38 height 12
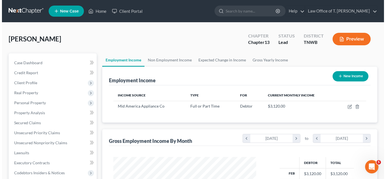
scroll to position [50, 0]
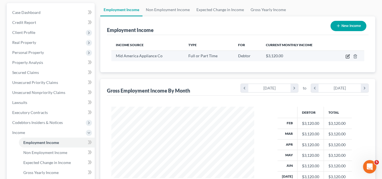
click at [347, 55] on icon "button" at bounding box center [347, 56] width 3 height 3
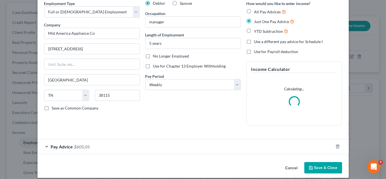
scroll to position [30, 0]
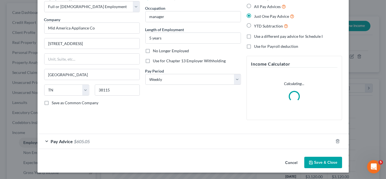
click at [44, 140] on div "Pay Advice $605.05" at bounding box center [186, 141] width 296 height 15
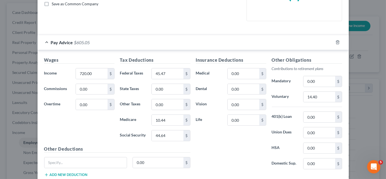
scroll to position [131, 0]
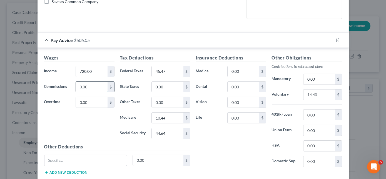
click at [88, 87] on input "0.00" at bounding box center [91, 87] width 31 height 11
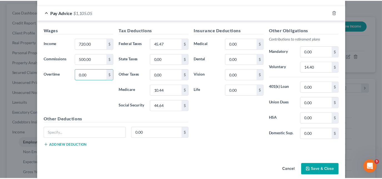
scroll to position [182, 0]
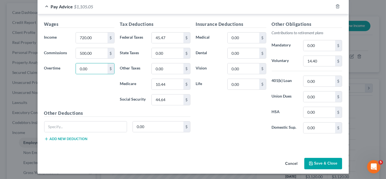
click at [312, 161] on button "Save & Close" at bounding box center [323, 164] width 38 height 12
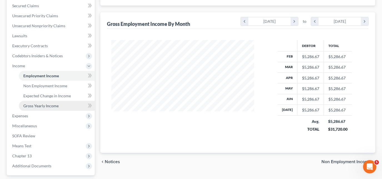
scroll to position [141, 0]
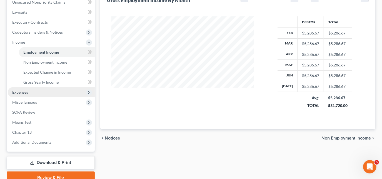
click at [29, 91] on span "Expenses" at bounding box center [51, 92] width 87 height 10
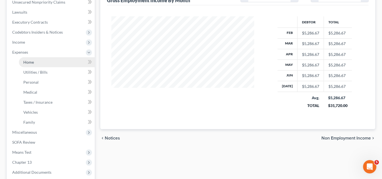
click at [34, 59] on link "Home" at bounding box center [57, 62] width 76 height 10
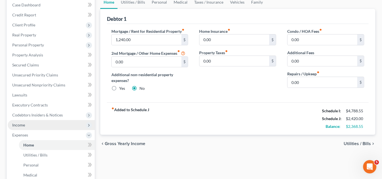
scroll to position [76, 0]
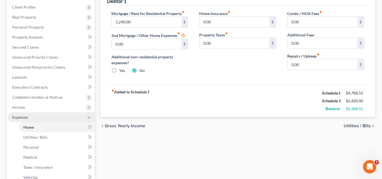
click at [28, 112] on span "Expenses" at bounding box center [51, 117] width 87 height 10
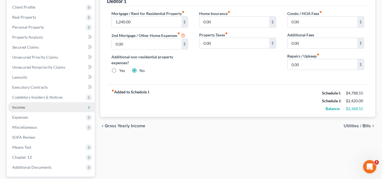
click at [30, 107] on span "Income" at bounding box center [51, 107] width 87 height 10
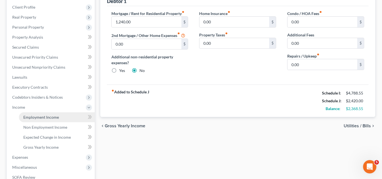
click at [45, 119] on link "Employment Income" at bounding box center [57, 117] width 76 height 10
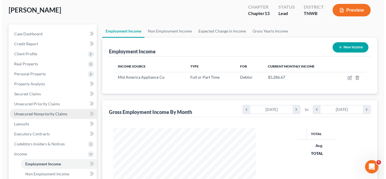
scroll to position [99, 154]
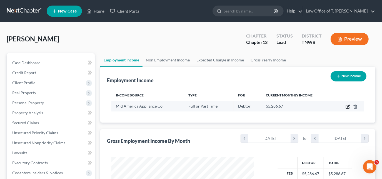
click at [349, 106] on icon "button" at bounding box center [348, 107] width 4 height 4
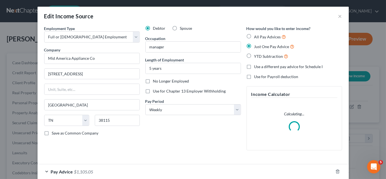
scroll to position [0, 0]
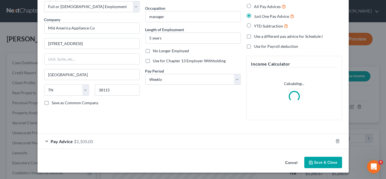
click at [62, 138] on div "Pay Advice $1,105.05" at bounding box center [186, 141] width 296 height 15
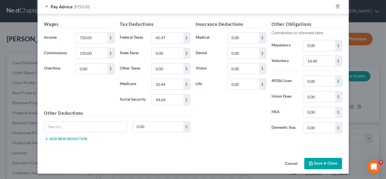
click at [323, 161] on button "Save & Close" at bounding box center [323, 164] width 38 height 12
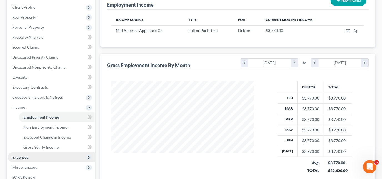
click at [36, 153] on span "Expenses" at bounding box center [51, 157] width 87 height 10
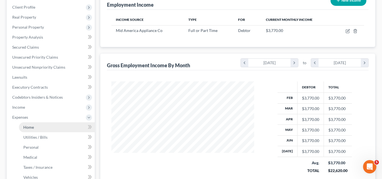
click at [38, 127] on link "Home" at bounding box center [57, 127] width 76 height 10
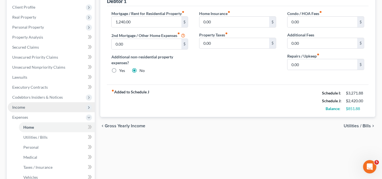
click at [38, 109] on span "Income" at bounding box center [51, 107] width 87 height 10
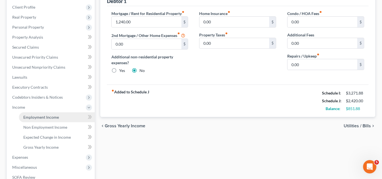
click at [44, 118] on span "Employment Income" at bounding box center [41, 117] width 36 height 5
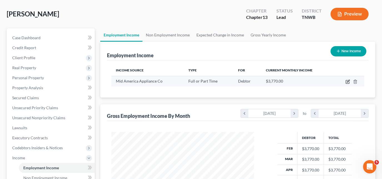
click at [348, 80] on icon "button" at bounding box center [348, 82] width 4 height 4
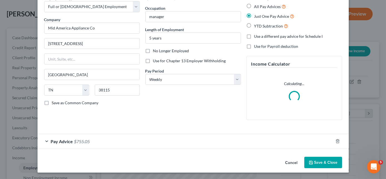
click at [48, 141] on div "Pay Advice $755.05" at bounding box center [186, 141] width 296 height 15
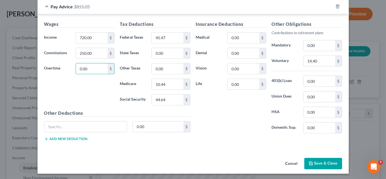
click at [324, 160] on button "Save & Close" at bounding box center [323, 164] width 38 height 12
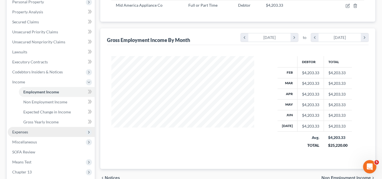
click at [27, 132] on span "Expenses" at bounding box center [20, 132] width 16 height 5
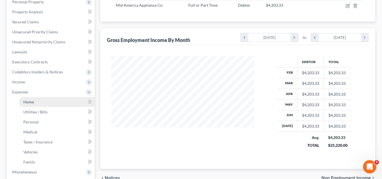
click at [41, 99] on link "Home" at bounding box center [57, 102] width 76 height 10
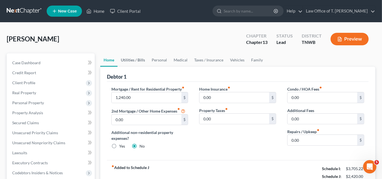
click at [138, 60] on link "Utilities / Bills" at bounding box center [133, 59] width 31 height 13
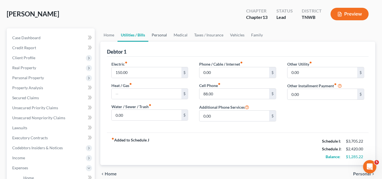
click at [163, 34] on link "Personal" at bounding box center [159, 34] width 22 height 13
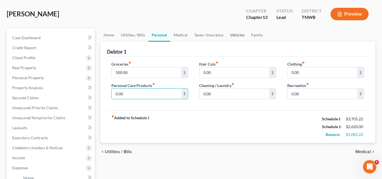
click at [235, 35] on link "Vehicles" at bounding box center [237, 34] width 21 height 13
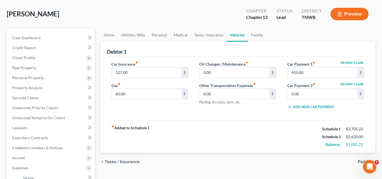
scroll to position [7, 0]
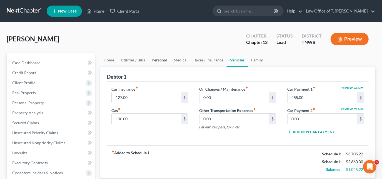
click at [161, 60] on link "Personal" at bounding box center [159, 59] width 22 height 13
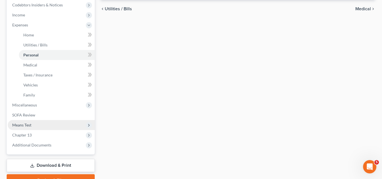
scroll to position [177, 0]
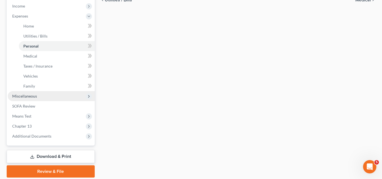
click at [40, 96] on span "Miscellaneous" at bounding box center [51, 96] width 87 height 10
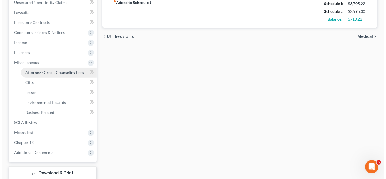
scroll to position [126, 0]
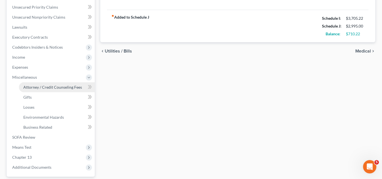
click at [48, 87] on span "Attorney / Credit Counseling Fees" at bounding box center [52, 87] width 59 height 5
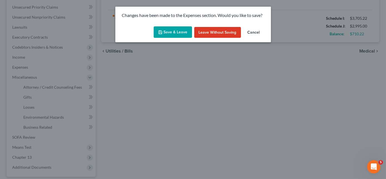
click at [164, 35] on button "Save & Leave" at bounding box center [173, 32] width 38 height 12
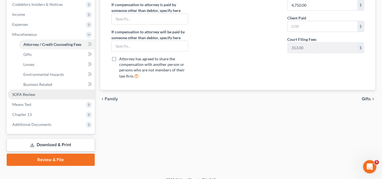
scroll to position [176, 0]
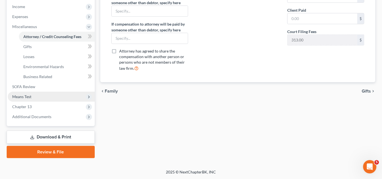
click at [29, 93] on span "Means Test" at bounding box center [51, 97] width 87 height 10
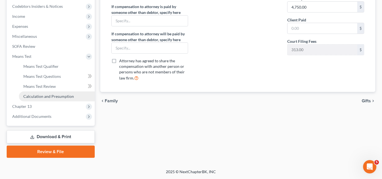
scroll to position [166, 0]
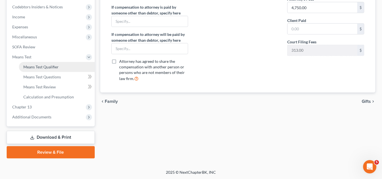
click at [48, 67] on span "Means Test Qualifier" at bounding box center [40, 66] width 35 height 5
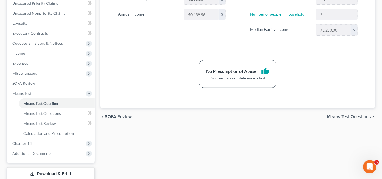
scroll to position [166, 0]
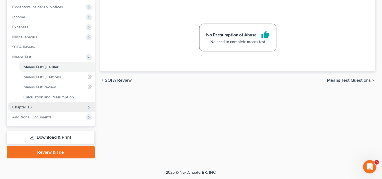
click at [28, 106] on span "Chapter 13" at bounding box center [21, 107] width 19 height 5
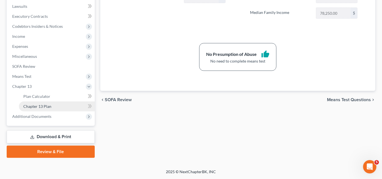
scroll to position [146, 0]
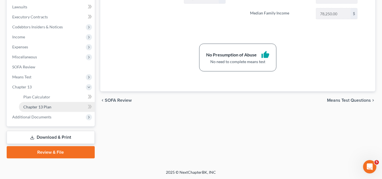
click at [53, 108] on link "Chapter 13 Plan" at bounding box center [57, 107] width 76 height 10
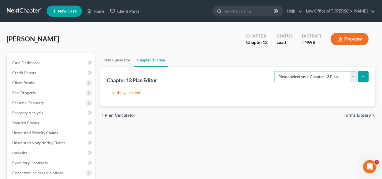
drag, startPoint x: 354, startPoint y: 75, endPoint x: 352, endPoint y: 77, distance: 3.3
click at [354, 75] on select "Please select your Chapter 13 Plan National Form Plan - Official Form 113 Tenne…" at bounding box center [315, 76] width 82 height 11
click at [276, 71] on select "Please select your Chapter 13 Plan National Form Plan - Official Form 113 Tenne…" at bounding box center [315, 76] width 82 height 11
click at [367, 74] on button "submit" at bounding box center [363, 76] width 11 height 11
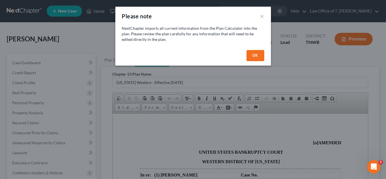
click at [252, 54] on button "OK" at bounding box center [256, 55] width 18 height 11
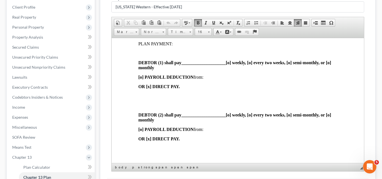
scroll to position [128, 0]
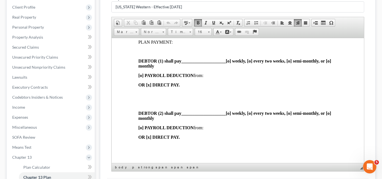
click at [183, 63] on span "____________________" at bounding box center [203, 60] width 44 height 5
click at [212, 22] on span at bounding box center [214, 23] width 4 height 4
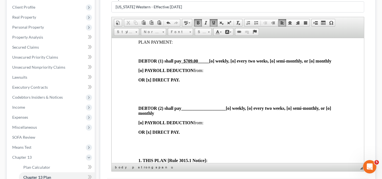
drag, startPoint x: 315, startPoint y: 65, endPoint x: 317, endPoint y: 70, distance: 5.3
click at [315, 63] on strong "DEBTOR (1) shall pay _ $709.00 _____ [o] weekly, [o] every two weeks, [o] semi-…" at bounding box center [234, 60] width 193 height 5
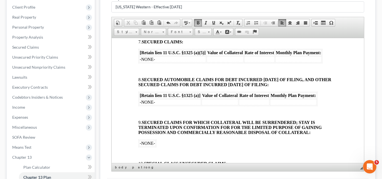
scroll to position [457, 0]
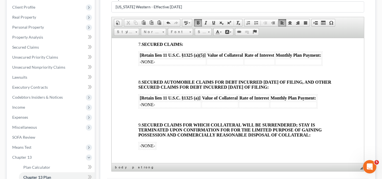
click at [160, 65] on td "-NONE-" at bounding box center [172, 62] width 67 height 6
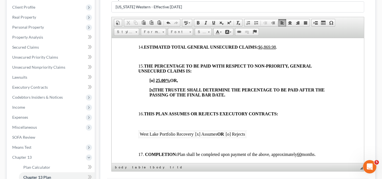
scroll to position [760, 0]
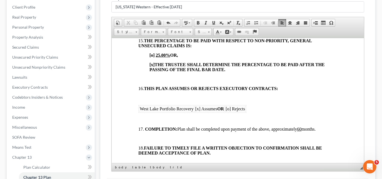
drag, startPoint x: 191, startPoint y: 56, endPoint x: 192, endPoint y: 60, distance: 3.4
click at [192, 48] on strong "THE PERCENTAGE TO BE PAID WITH RESPECT TO NON-PRIORITY, GENERAL UNSECURED CLAIM…" at bounding box center [224, 43] width 173 height 10
click at [189, 58] on p "[o] 25.00% OR," at bounding box center [243, 55] width 188 height 5
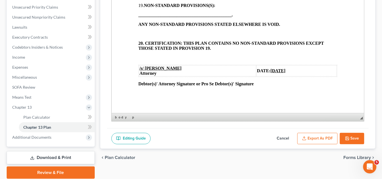
scroll to position [126, 0]
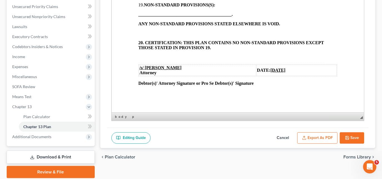
drag, startPoint x: 355, startPoint y: 137, endPoint x: 351, endPoint y: 138, distance: 3.6
click at [354, 137] on button "Save" at bounding box center [352, 138] width 24 height 12
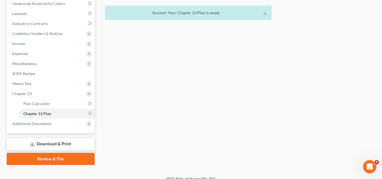
scroll to position [146, 0]
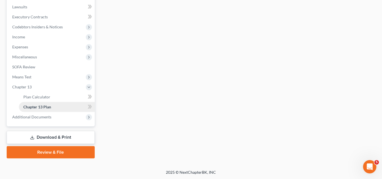
click at [65, 107] on link "Chapter 13 Plan" at bounding box center [57, 107] width 76 height 10
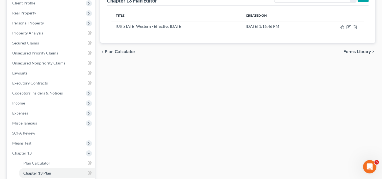
scroll to position [20, 0]
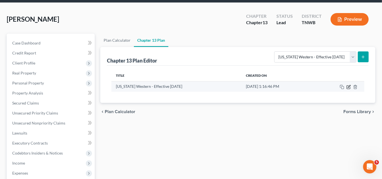
click at [349, 87] on icon "button" at bounding box center [349, 87] width 4 height 4
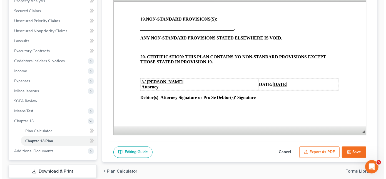
scroll to position [146, 0]
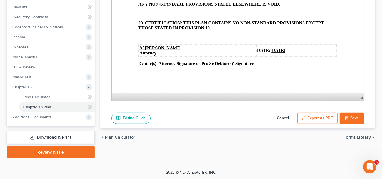
click at [320, 120] on button "Export as PDF" at bounding box center [317, 119] width 40 height 12
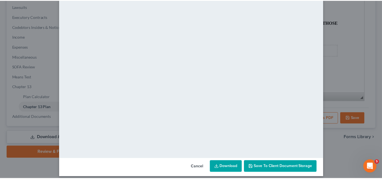
scroll to position [53, 0]
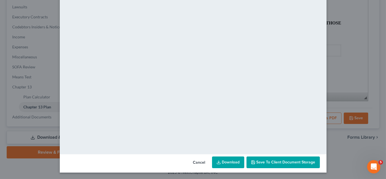
click at [236, 161] on link "Download" at bounding box center [228, 163] width 32 height 12
click at [196, 162] on button "Cancel" at bounding box center [199, 162] width 21 height 11
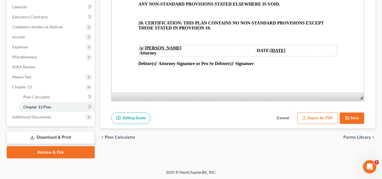
click at [52, 137] on link "Download & Print" at bounding box center [51, 137] width 88 height 13
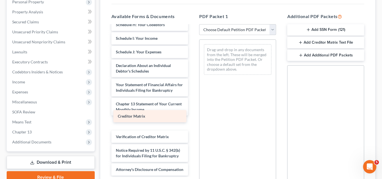
scroll to position [141, 0]
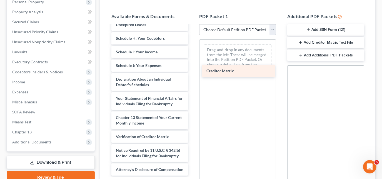
drag, startPoint x: 142, startPoint y: 118, endPoint x: 233, endPoint y: 73, distance: 101.3
click at [193, 73] on div "Creditor Matrix Installments Fee Sheets Voluntary Petition for Individuals Fili…" at bounding box center [150, 35] width 86 height 280
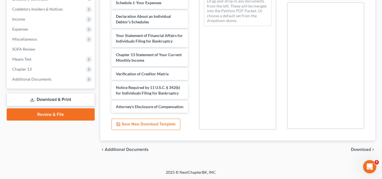
click at [355, 147] on span "Download" at bounding box center [361, 149] width 20 height 4
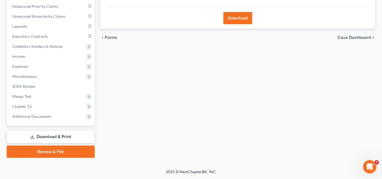
scroll to position [126, 0]
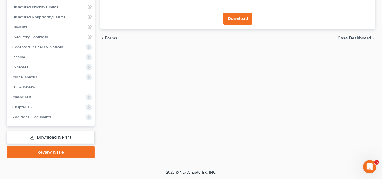
click at [239, 21] on button "Download" at bounding box center [238, 19] width 29 height 12
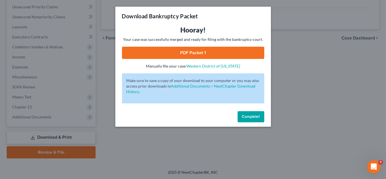
click at [194, 56] on link "PDF Packet 1" at bounding box center [193, 53] width 142 height 12
drag, startPoint x: 252, startPoint y: 115, endPoint x: 159, endPoint y: 121, distance: 92.6
click at [252, 115] on span "Complete!" at bounding box center [251, 116] width 18 height 5
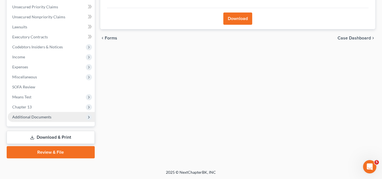
click at [27, 116] on span "Additional Documents" at bounding box center [31, 117] width 39 height 5
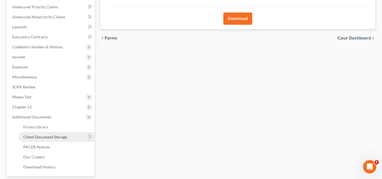
click at [41, 136] on span "Client Document Storage" at bounding box center [45, 137] width 44 height 5
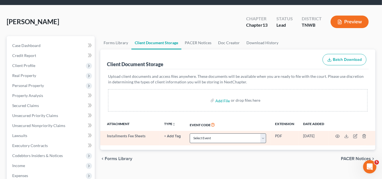
scroll to position [25, 0]
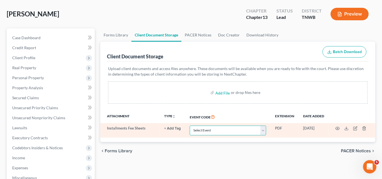
click at [232, 128] on select "Select Event 20 Largest Unsecured Creditors Amended Creditor Matrix (Fee) Amend…" at bounding box center [228, 131] width 76 height 10
click at [259, 130] on select "Select Event 20 Largest Unsecured Creditors Amended Creditor Matrix (Fee) Amend…" at bounding box center [228, 131] width 76 height 10
click at [190, 126] on select "Select Event 20 Largest Unsecured Creditors Amended Creditor Matrix (Fee) Amend…" at bounding box center [228, 131] width 76 height 10
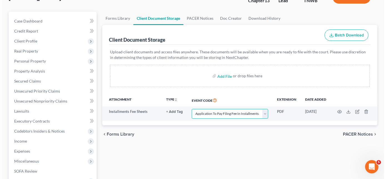
scroll to position [50, 0]
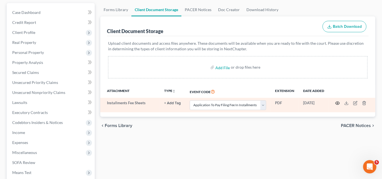
click at [336, 103] on icon "button" at bounding box center [338, 103] width 4 height 4
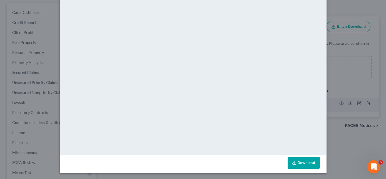
scroll to position [53, 0]
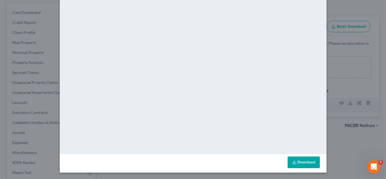
click at [296, 160] on link "Download" at bounding box center [304, 163] width 32 height 12
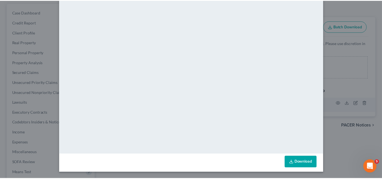
scroll to position [0, 0]
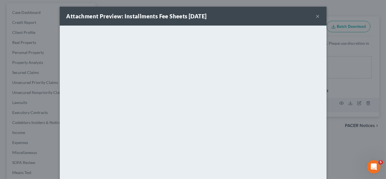
click at [316, 17] on button "×" at bounding box center [318, 16] width 4 height 7
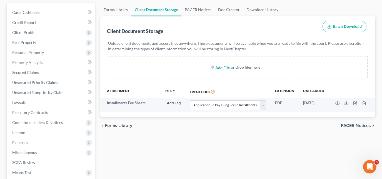
click at [223, 68] on input "file" at bounding box center [221, 67] width 13 height 10
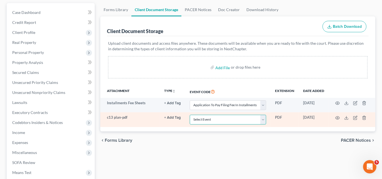
click at [213, 122] on select "Select Event 20 Largest Unsecured Creditors Amended Creditor Matrix (Fee) Amend…" at bounding box center [228, 120] width 76 height 10
click at [190, 115] on select "Select Event 20 Largest Unsecured Creditors Amended Creditor Matrix (Fee) Amend…" at bounding box center [228, 120] width 76 height 10
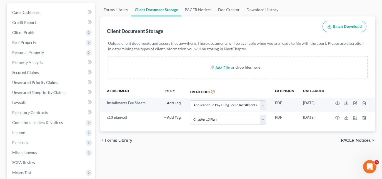
click at [222, 68] on input "file" at bounding box center [221, 67] width 13 height 10
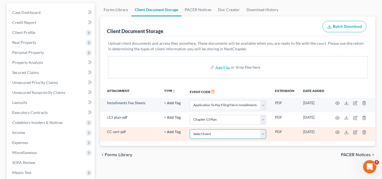
click at [213, 135] on select "Select Event 20 Largest Unsecured Creditors Amended Creditor Matrix (Fee) Amend…" at bounding box center [228, 134] width 76 height 10
click at [190, 129] on select "Select Event 20 Largest Unsecured Creditors Amended Creditor Matrix (Fee) Amend…" at bounding box center [228, 134] width 76 height 10
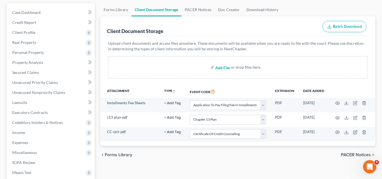
click at [225, 67] on input "file" at bounding box center [221, 67] width 13 height 10
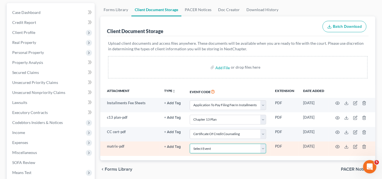
click at [210, 150] on select "Select Event 20 Largest Unsecured Creditors Amended Creditor Matrix (Fee) Amend…" at bounding box center [228, 149] width 76 height 10
click at [190, 144] on select "Select Event 20 Largest Unsecured Creditors Amended Creditor Matrix (Fee) Amend…" at bounding box center [228, 149] width 76 height 10
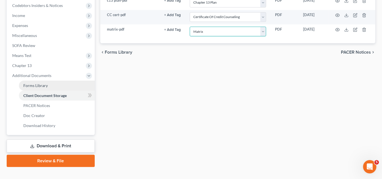
scroll to position [176, 0]
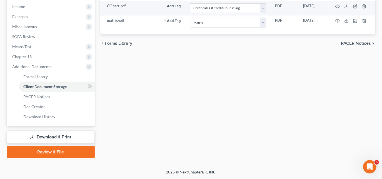
drag, startPoint x: 57, startPoint y: 153, endPoint x: 67, endPoint y: 153, distance: 10.0
click at [57, 153] on link "Review & File" at bounding box center [51, 152] width 88 height 12
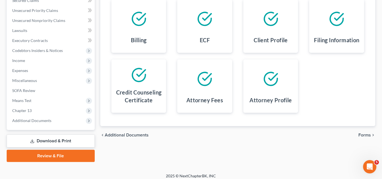
scroll to position [126, 0]
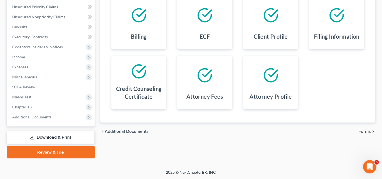
click at [366, 133] on span "Forms" at bounding box center [365, 131] width 13 height 4
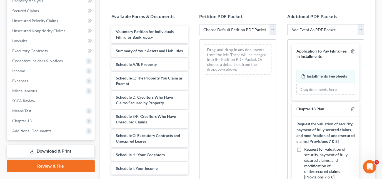
scroll to position [101, 0]
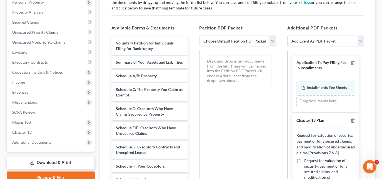
drag, startPoint x: 270, startPoint y: 37, endPoint x: 266, endPoint y: 44, distance: 8.5
click at [270, 37] on select "Choose Default Petition PDF Packet Emergency Filing (Voluntary Petition and Cre…" at bounding box center [237, 41] width 77 height 11
click at [199, 36] on select "Choose Default Petition PDF Packet Emergency Filing (Voluntary Petition and Cre…" at bounding box center [237, 41] width 77 height 11
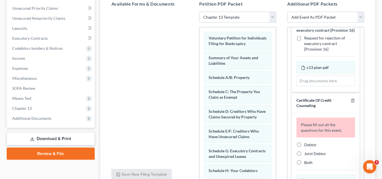
scroll to position [278, 0]
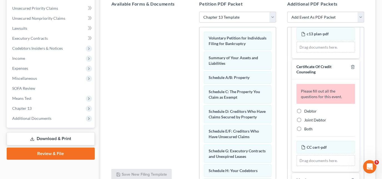
click at [304, 114] on label "Debtor" at bounding box center [310, 111] width 13 height 6
click at [307, 112] on input "Debtor" at bounding box center [309, 110] width 4 height 4
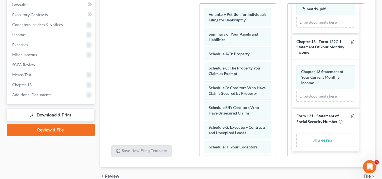
scroll to position [175, 0]
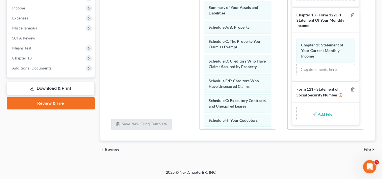
click at [364, 149] on div "chevron_left Review File chevron_right" at bounding box center [237, 150] width 275 height 18
click at [368, 148] on span "File" at bounding box center [367, 149] width 7 height 4
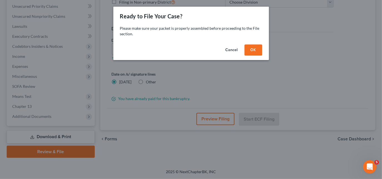
scroll to position [126, 0]
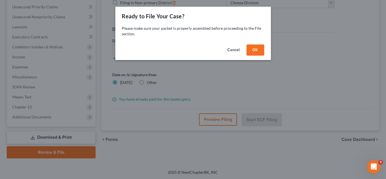
click at [252, 49] on button "OK" at bounding box center [256, 49] width 18 height 11
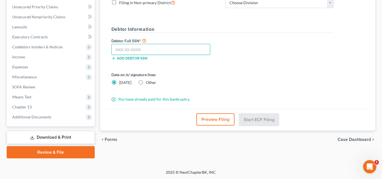
click at [160, 51] on input "text" at bounding box center [160, 49] width 99 height 11
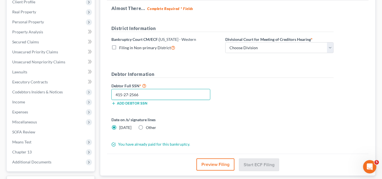
scroll to position [76, 0]
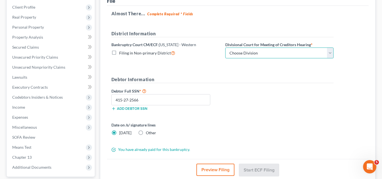
click at [238, 53] on select "Choose Division Jackson Memphis" at bounding box center [279, 53] width 108 height 11
click at [225, 48] on select "Choose Division Jackson Memphis" at bounding box center [279, 53] width 108 height 11
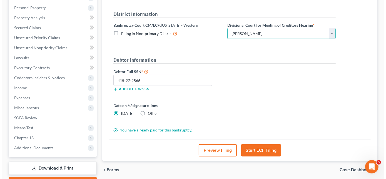
scroll to position [126, 0]
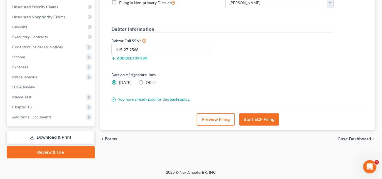
click at [254, 118] on button "Start ECF Filing" at bounding box center [259, 119] width 40 height 12
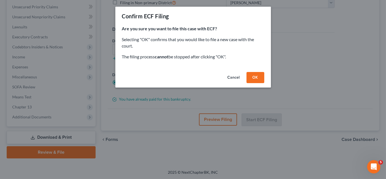
click at [259, 75] on button "OK" at bounding box center [256, 77] width 18 height 11
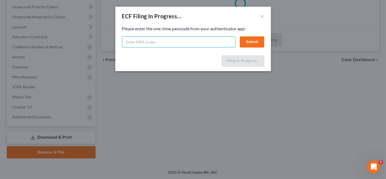
click at [197, 40] on input "text" at bounding box center [178, 41] width 113 height 11
click at [259, 44] on button "Submit" at bounding box center [252, 41] width 24 height 11
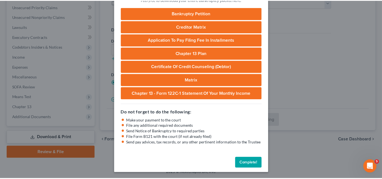
scroll to position [56, 0]
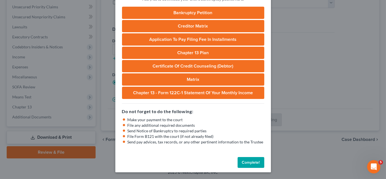
click at [249, 165] on button "Complete!" at bounding box center [251, 162] width 27 height 11
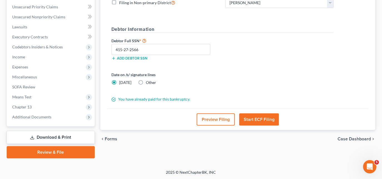
click at [39, 137] on link "Download & Print" at bounding box center [51, 137] width 88 height 13
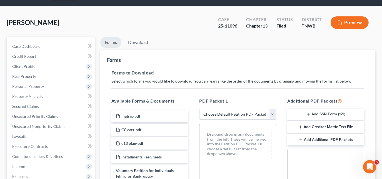
scroll to position [25, 0]
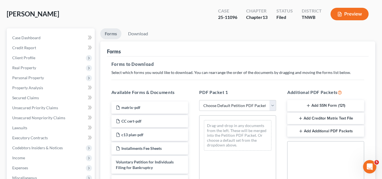
click at [323, 107] on button "Add SSN Form (121)" at bounding box center [325, 106] width 77 height 12
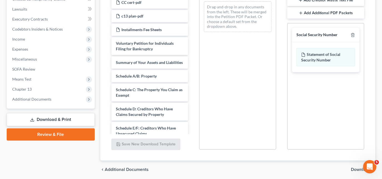
scroll to position [164, 0]
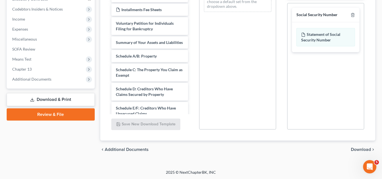
drag, startPoint x: 358, startPoint y: 147, endPoint x: 357, endPoint y: 142, distance: 5.4
click at [358, 146] on div "chevron_left Additional Documents Download chevron_right" at bounding box center [237, 150] width 275 height 18
click at [359, 147] on span "Download" at bounding box center [361, 149] width 20 height 4
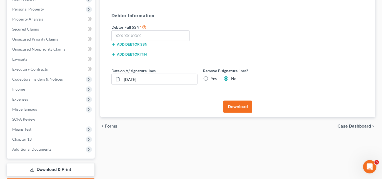
scroll to position [25, 0]
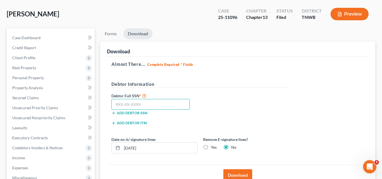
click at [169, 108] on input "text" at bounding box center [150, 104] width 79 height 11
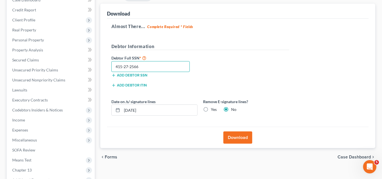
scroll to position [76, 0]
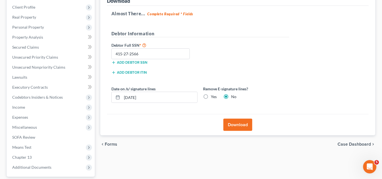
click at [242, 123] on button "Download" at bounding box center [238, 125] width 29 height 12
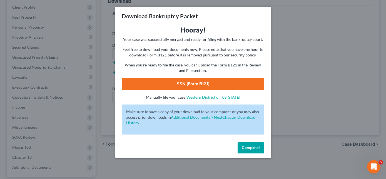
click at [209, 87] on link "SSN (Form B121)" at bounding box center [193, 84] width 142 height 12
click at [259, 147] on span "Complete!" at bounding box center [251, 147] width 18 height 5
